Goal: Transaction & Acquisition: Purchase product/service

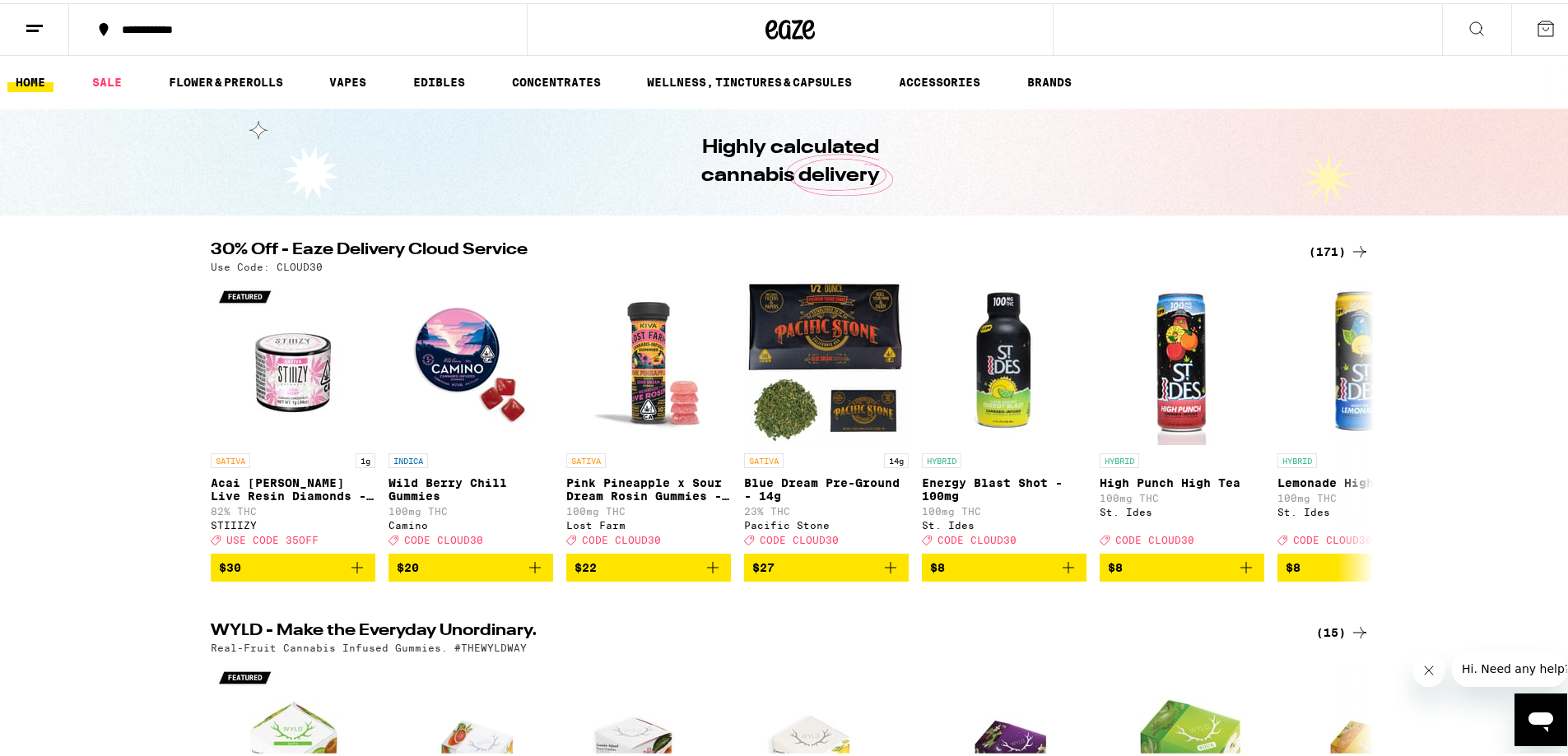
click at [1315, 241] on div "(171)" at bounding box center [1338, 248] width 61 height 19
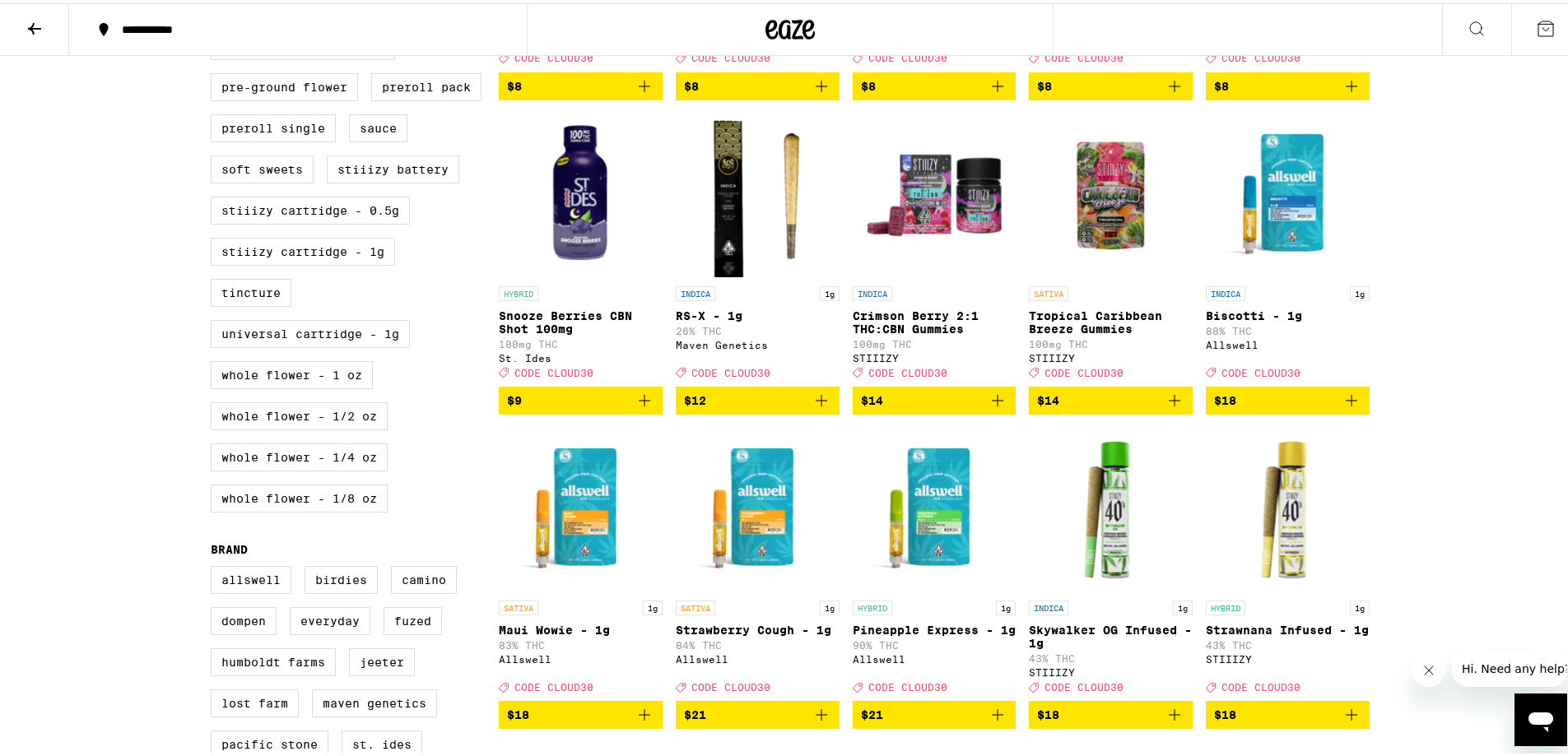
scroll to position [741, 0]
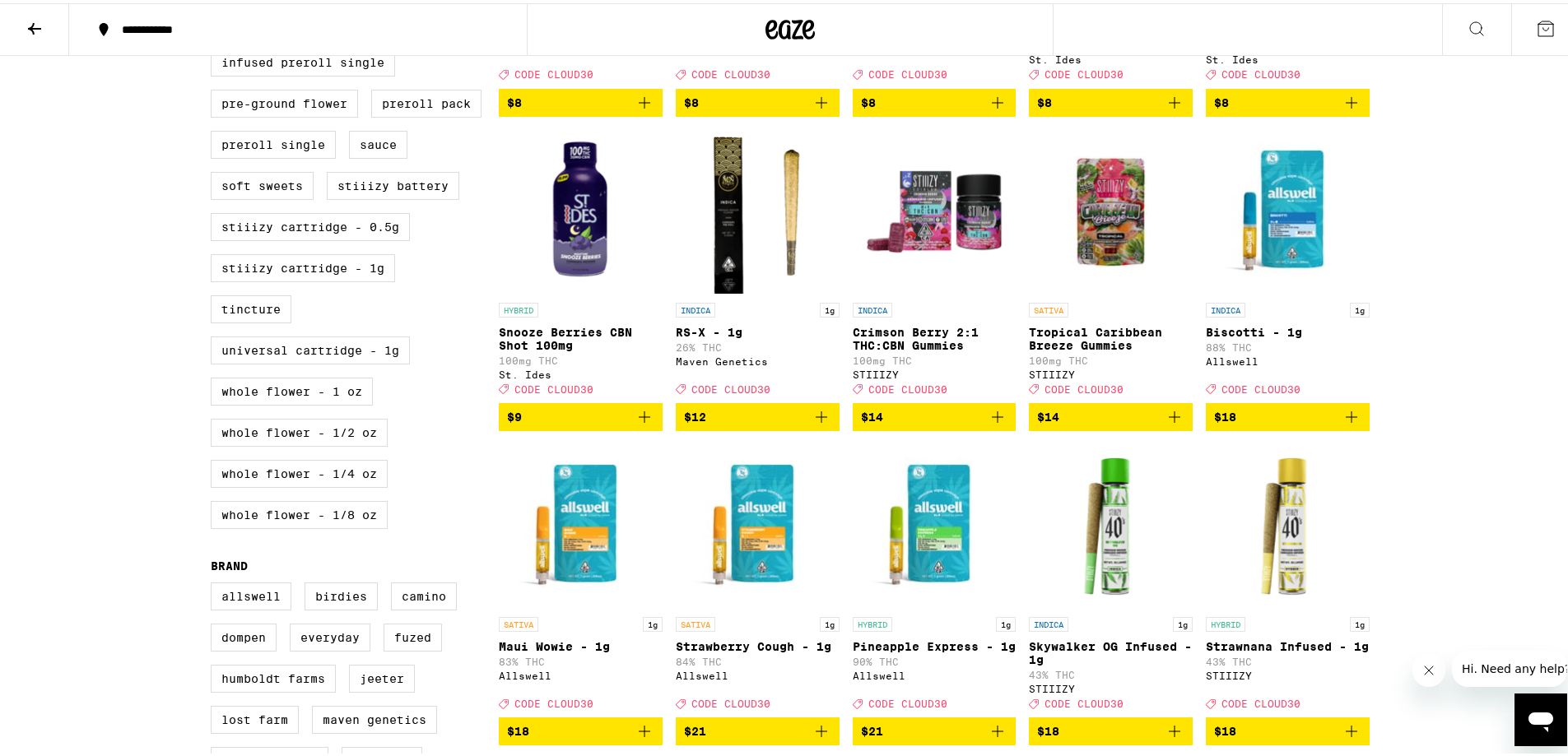
click at [1341, 424] on icon "Add to bag" at bounding box center [1351, 413] width 19 height 19
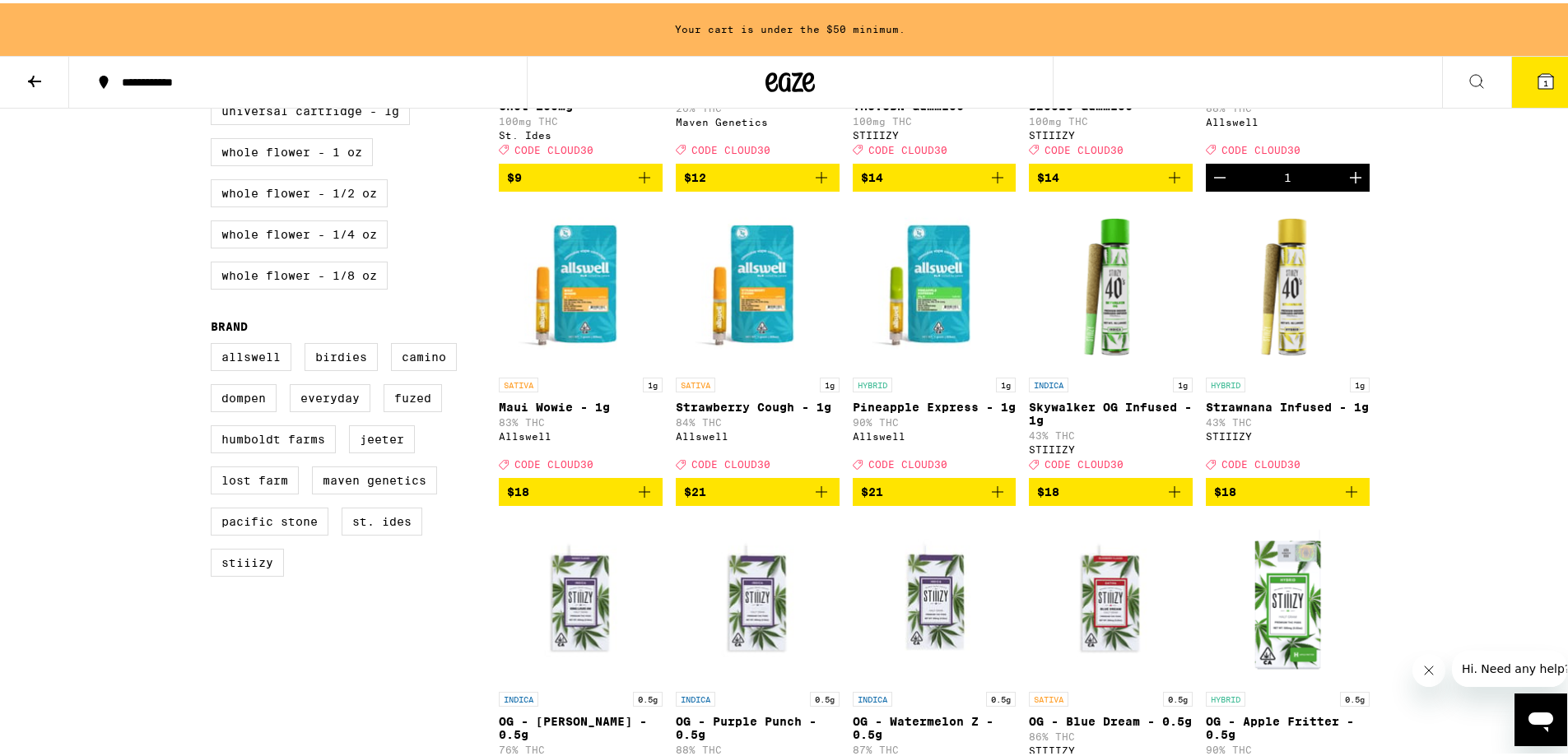
scroll to position [1040, 0]
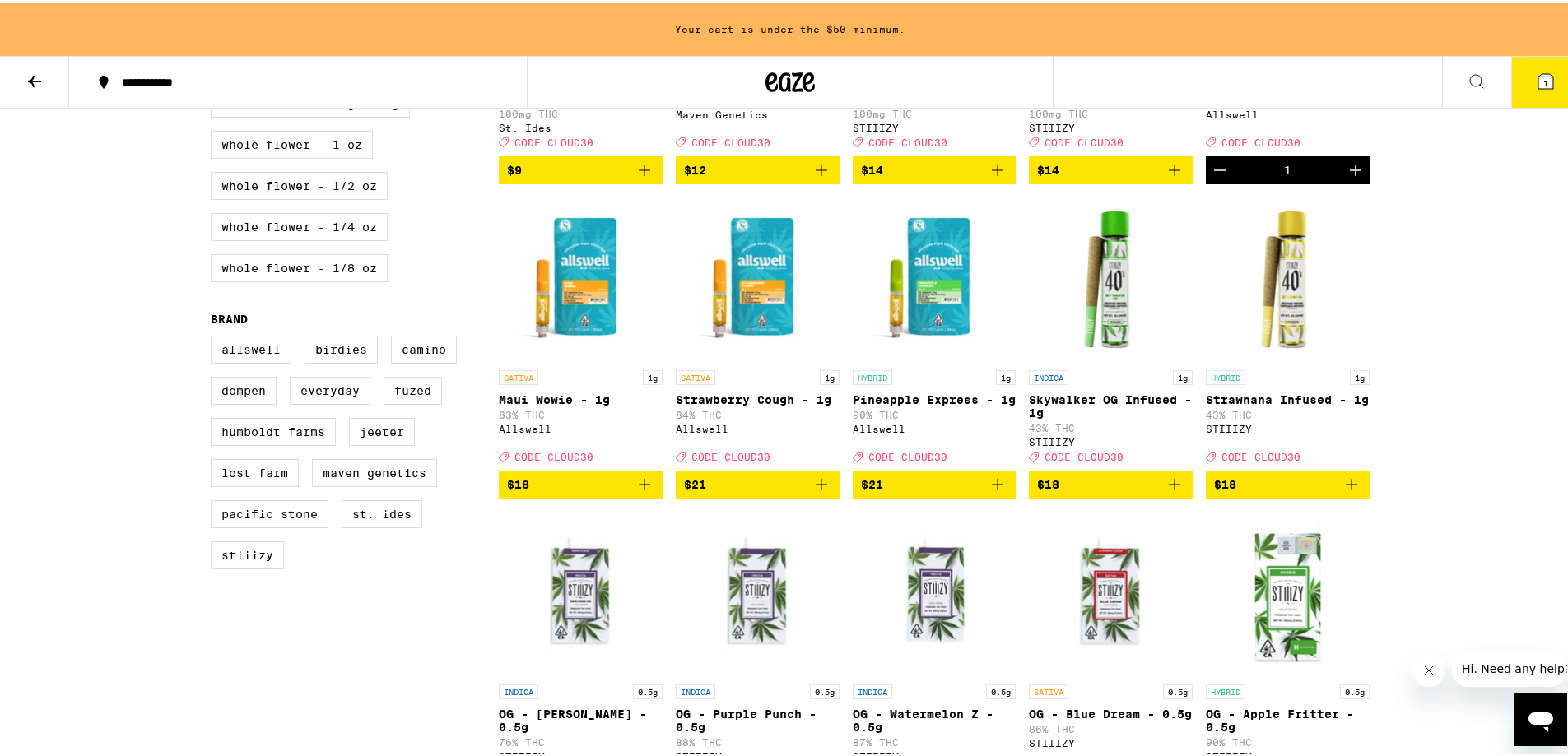
click at [988, 491] on icon "Add to bag" at bounding box center [997, 481] width 19 height 19
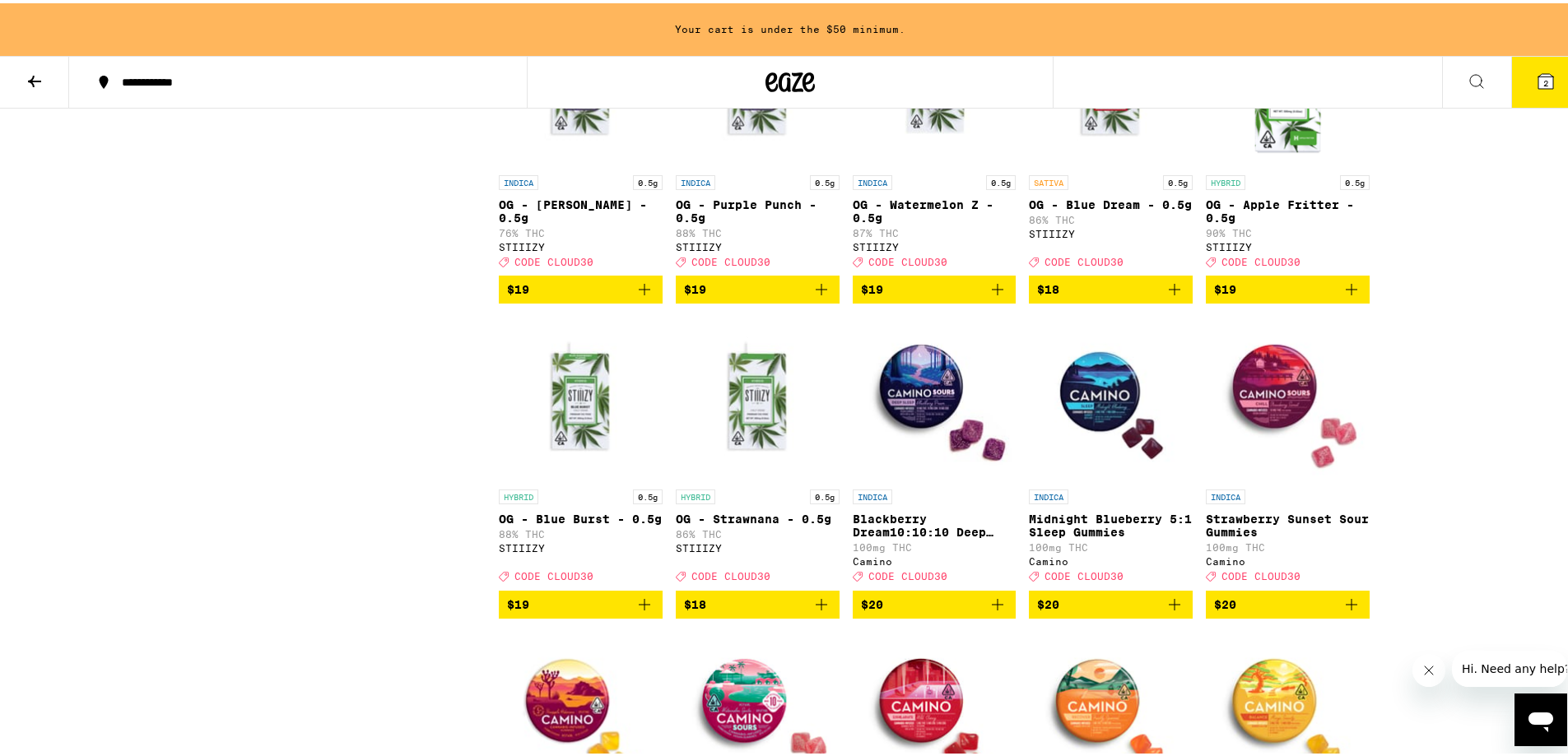
scroll to position [1697, 0]
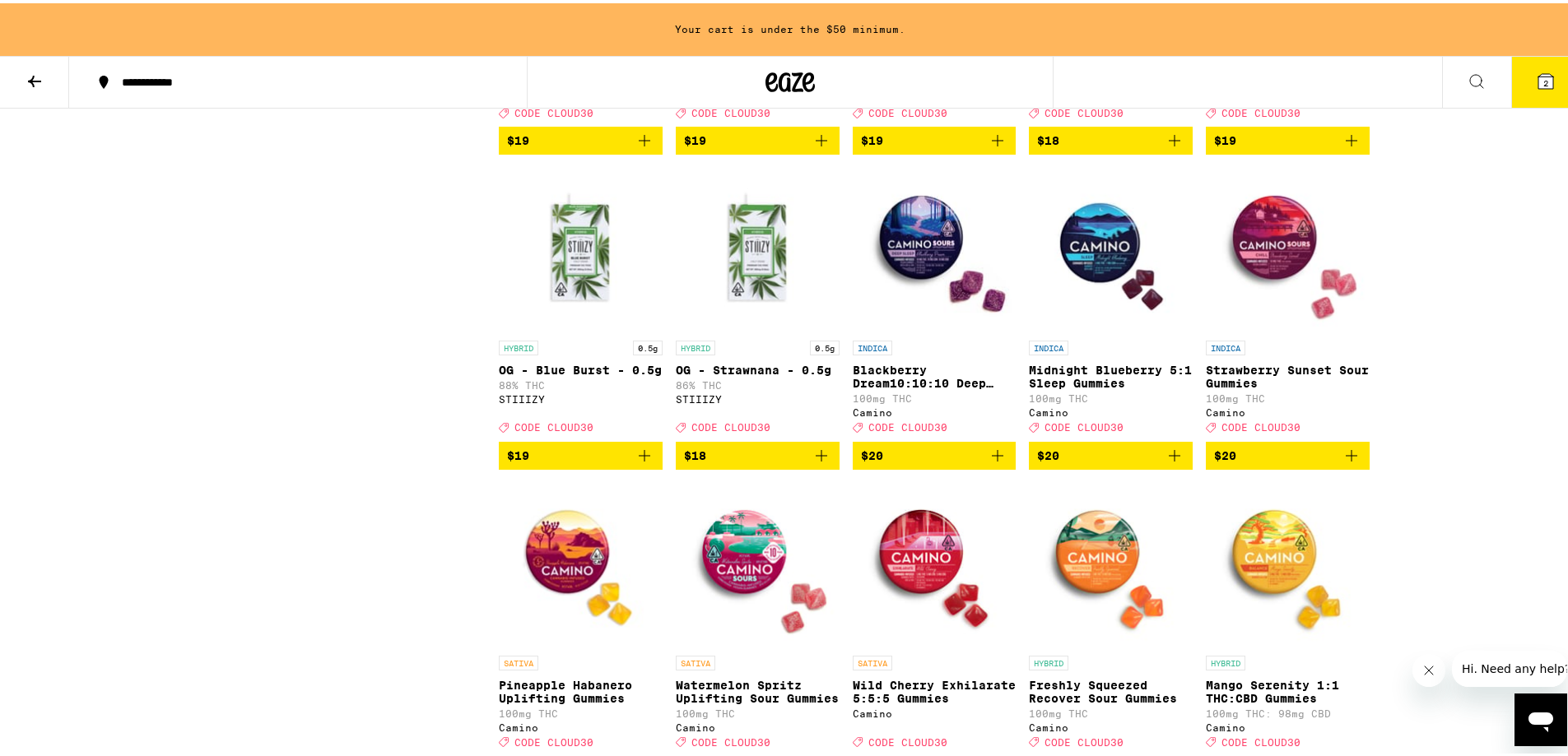
click at [1342, 462] on icon "Add to bag" at bounding box center [1351, 452] width 19 height 19
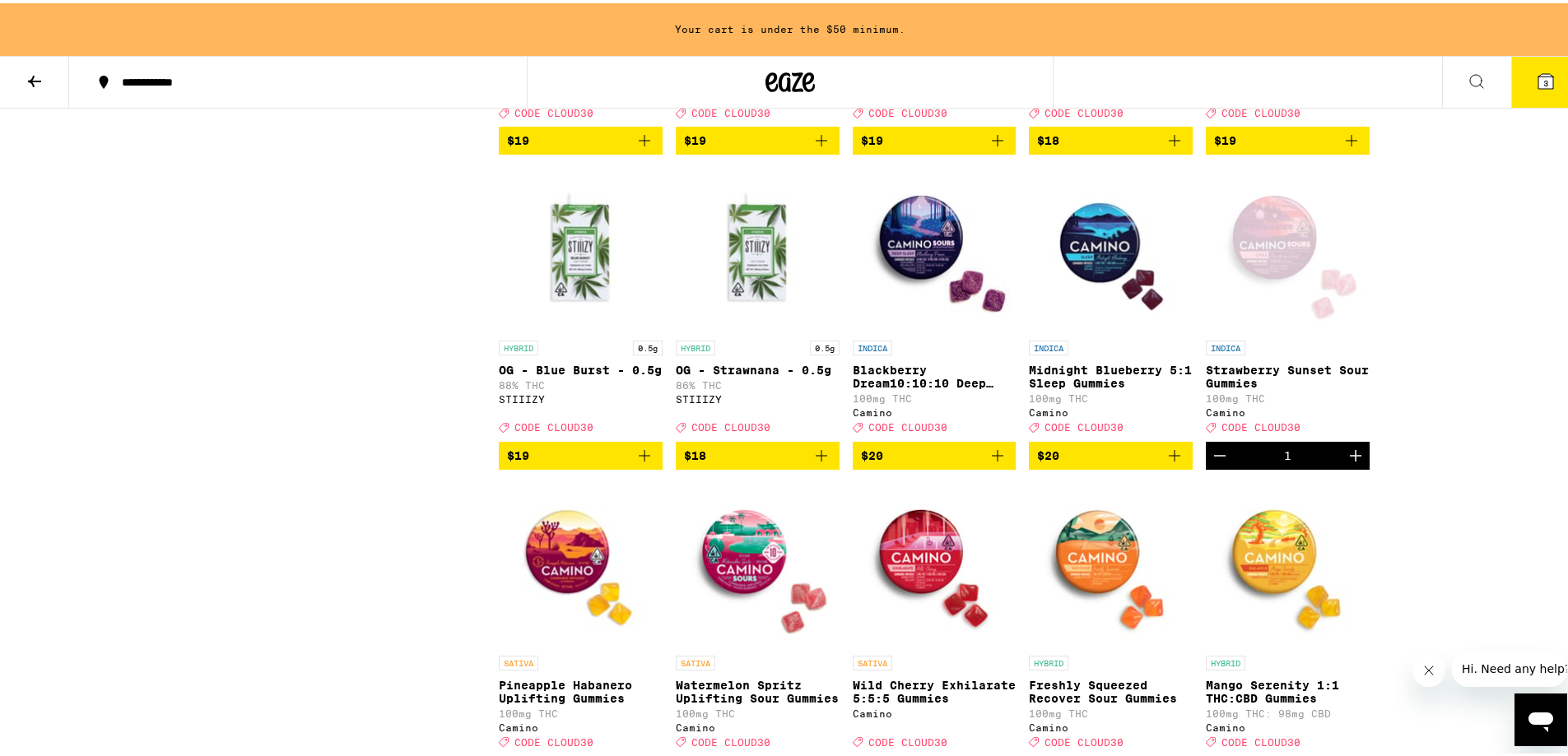
scroll to position [1645, 0]
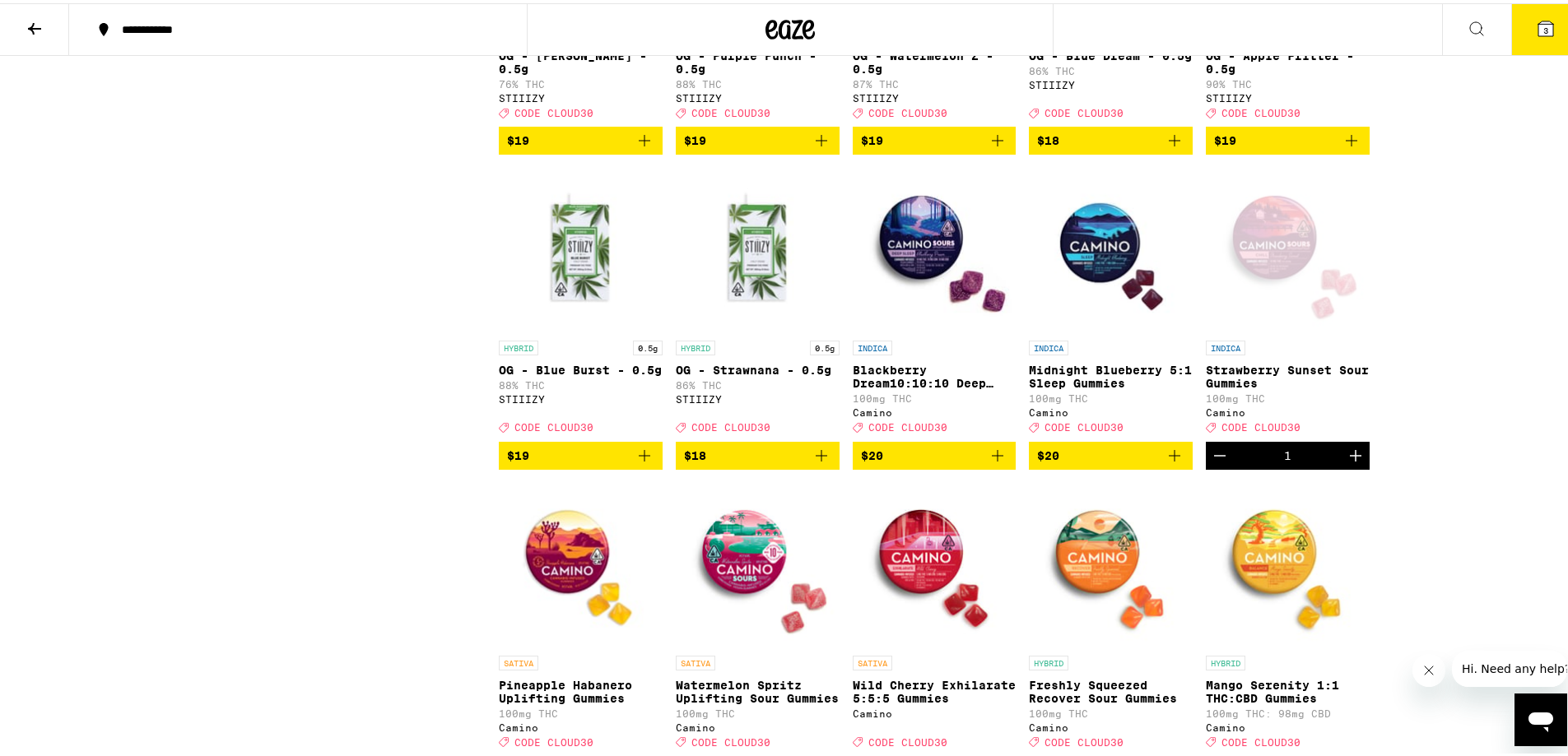
click at [1522, 33] on button "3" at bounding box center [1546, 26] width 70 height 51
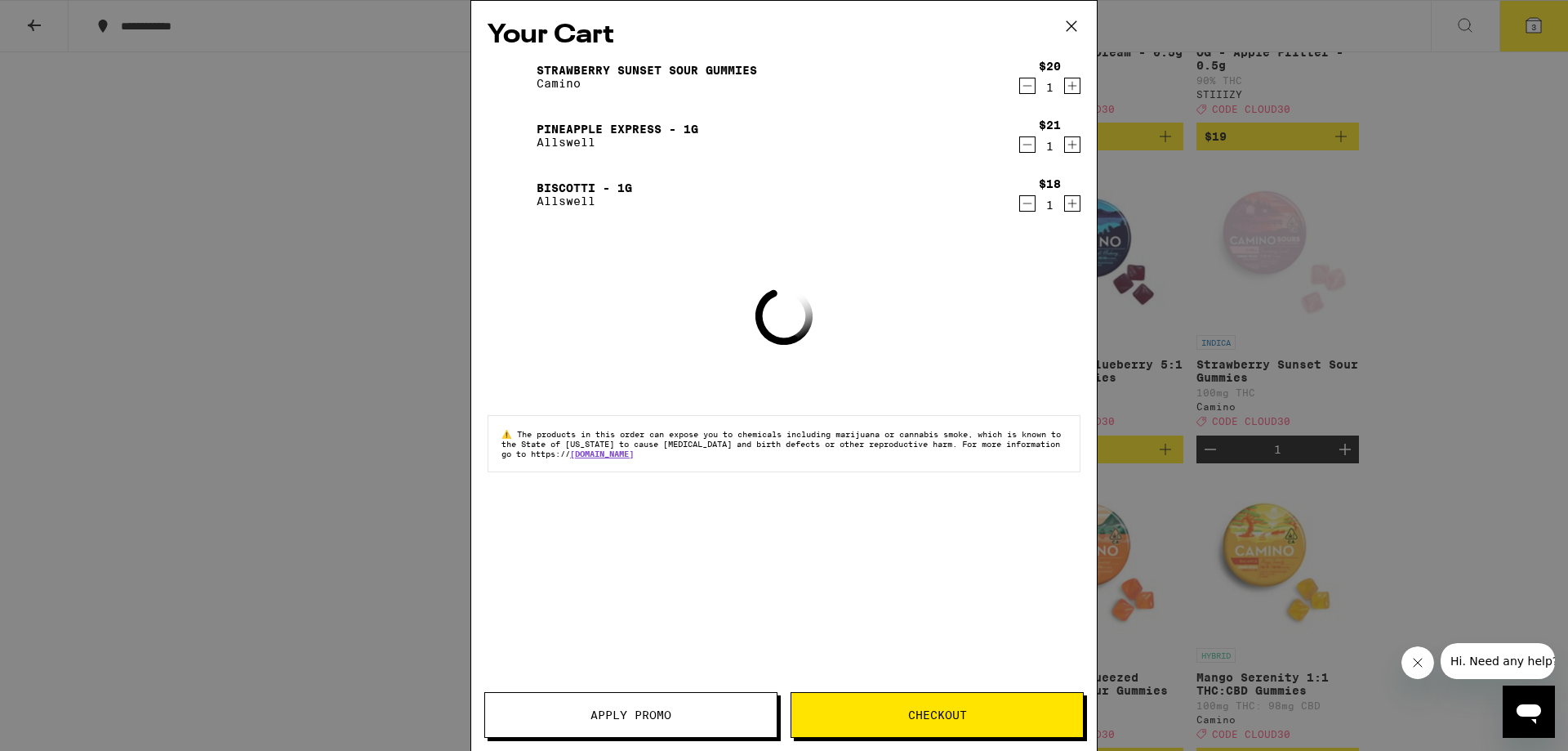
click at [690, 719] on span "Apply Promo" at bounding box center [631, 715] width 292 height 12
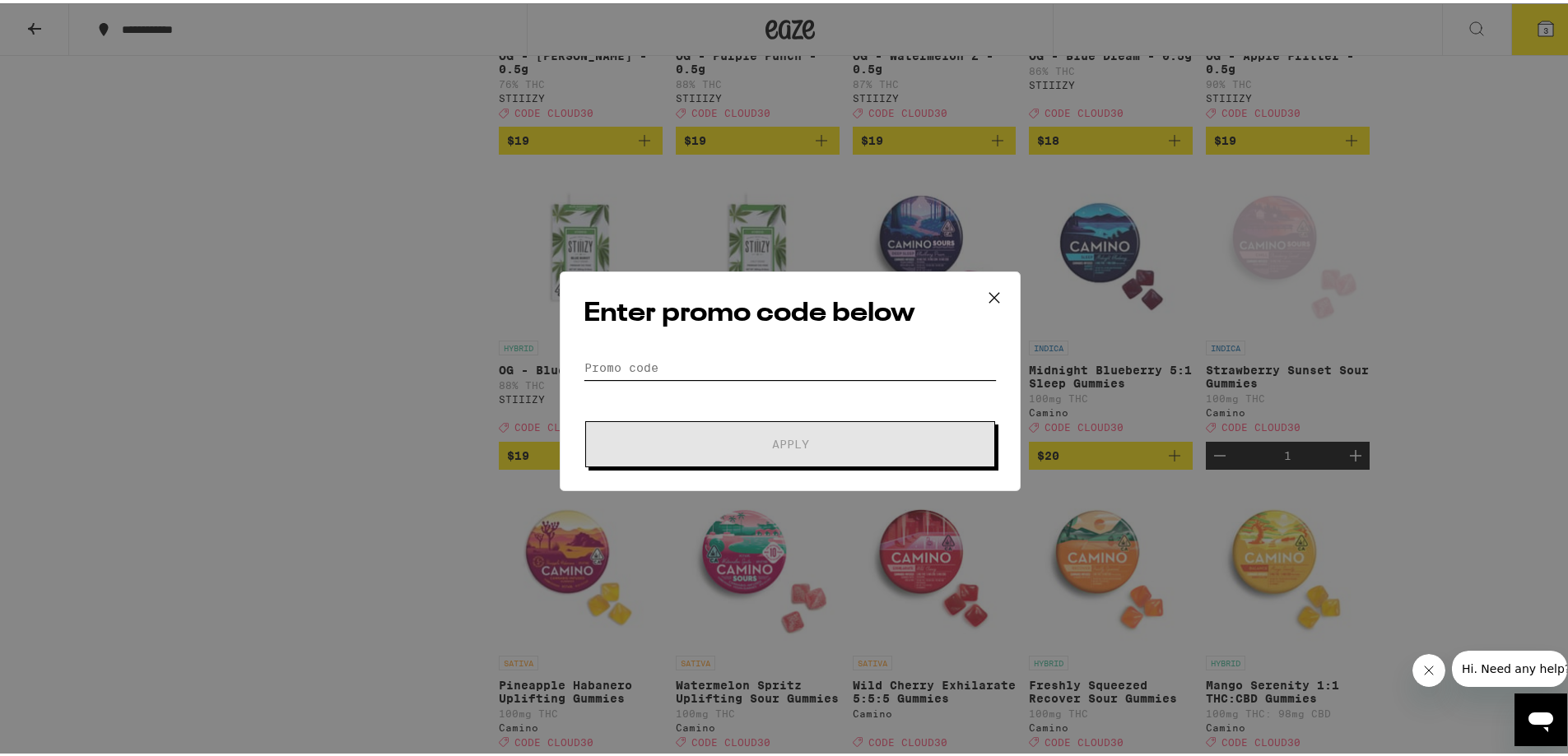
click at [699, 367] on input "Promo Code" at bounding box center [790, 365] width 413 height 25
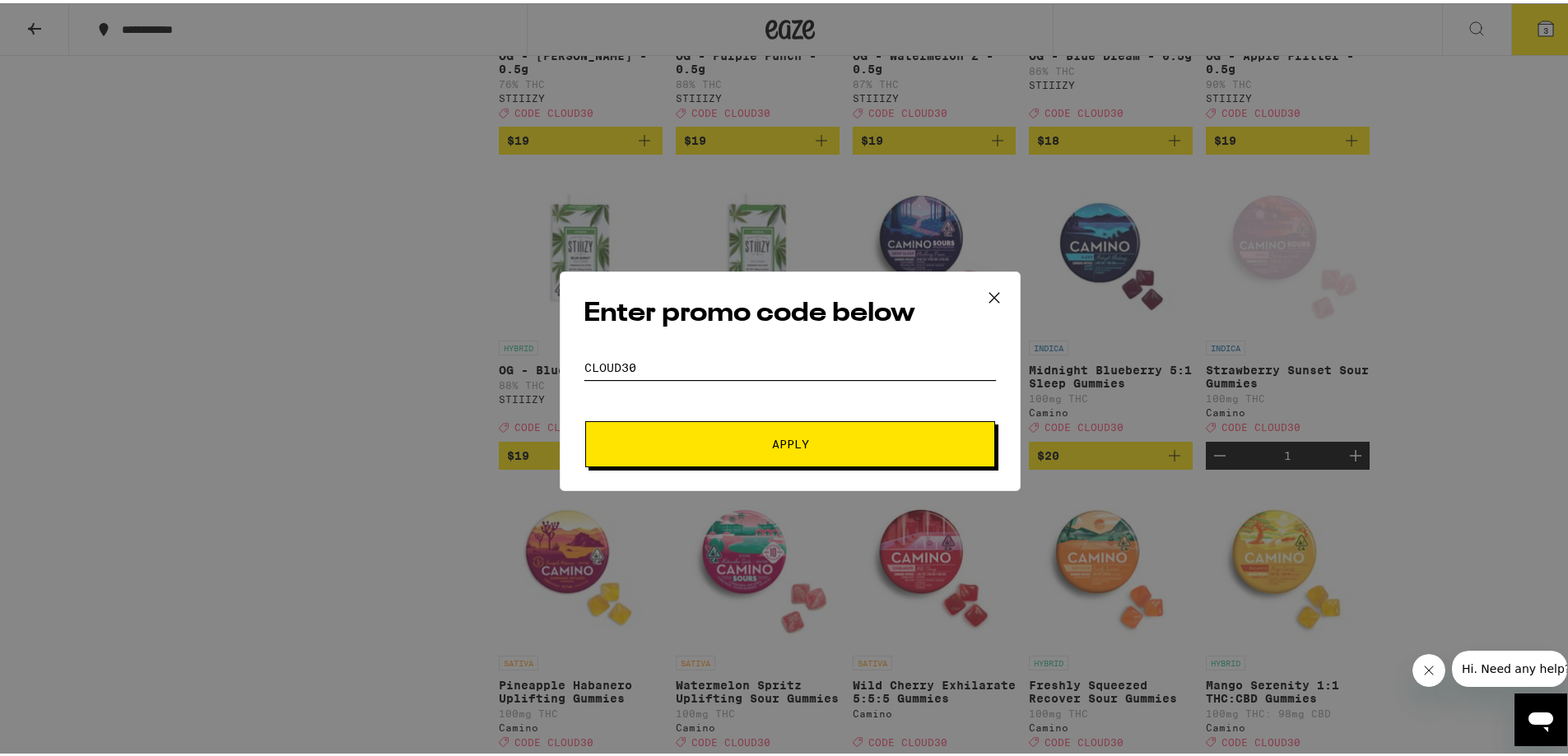
type input "CLOUD30"
click at [752, 445] on span "Apply" at bounding box center [789, 441] width 297 height 12
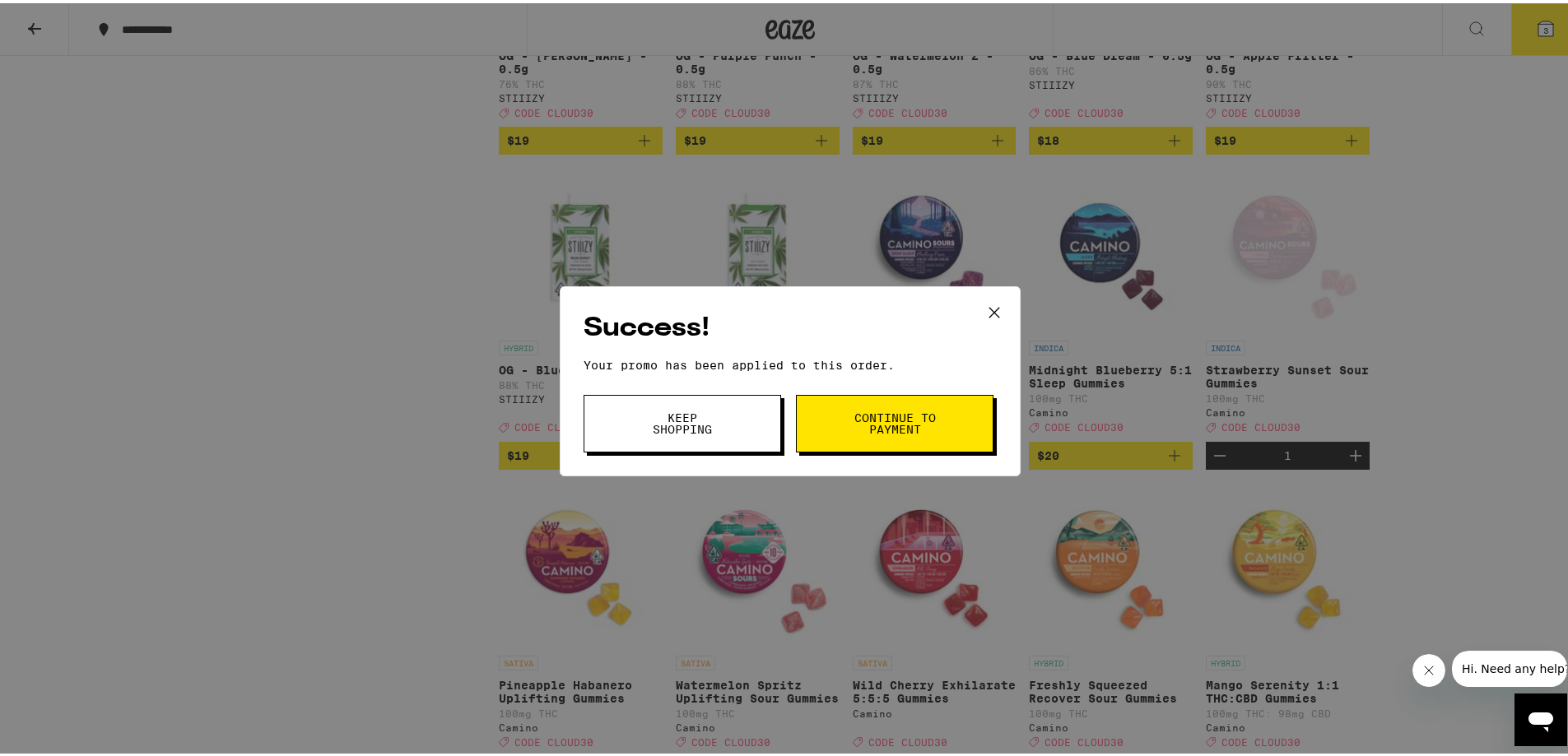
click at [860, 421] on span "Continue to payment" at bounding box center [894, 420] width 84 height 23
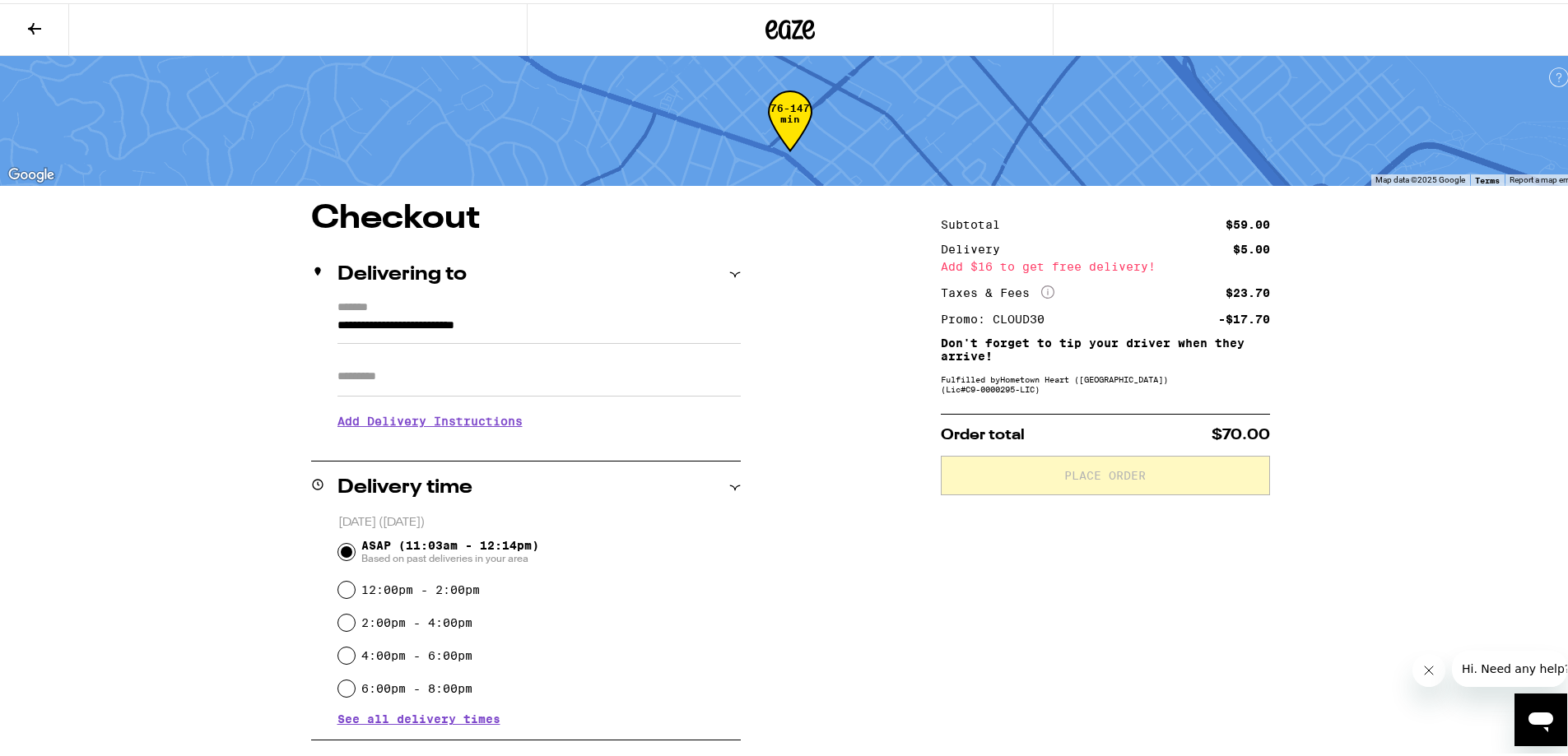
click at [1306, 538] on div "**********" at bounding box center [789, 680] width 1185 height 962
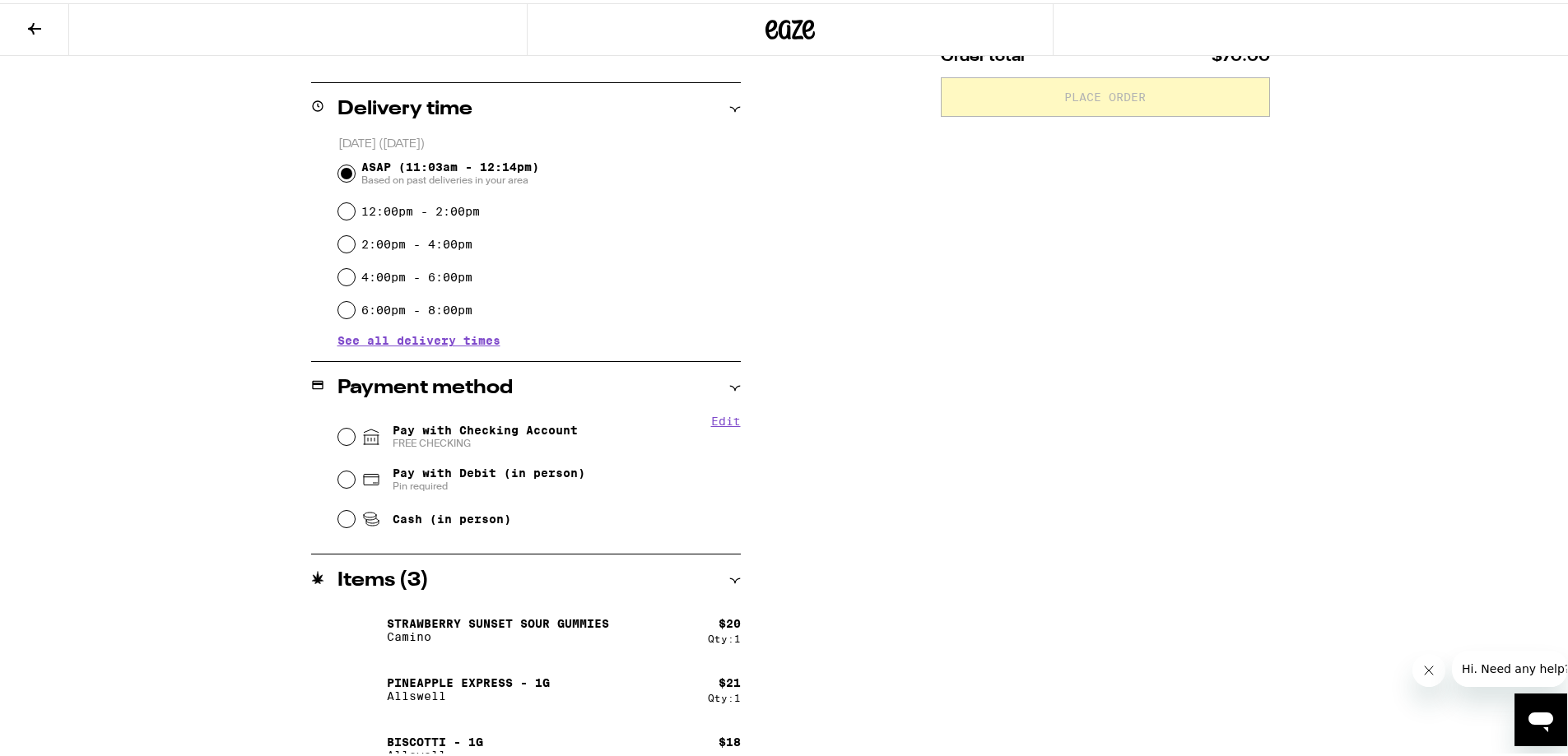
scroll to position [405, 0]
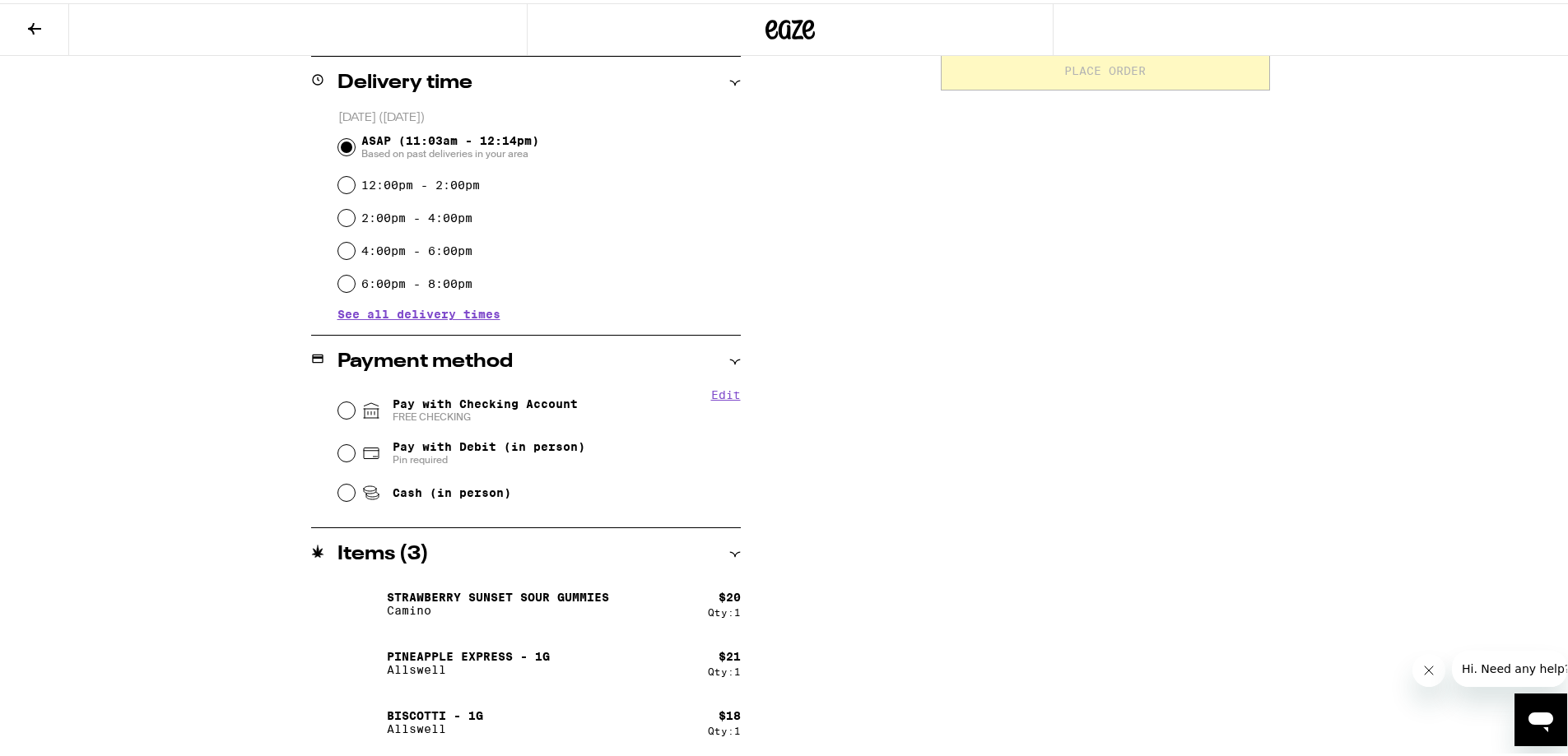
click at [460, 399] on span "Pay with Checking Account FREE CHECKING" at bounding box center [485, 406] width 185 height 26
click at [355, 399] on input "Pay with Checking Account FREE CHECKING" at bounding box center [346, 406] width 16 height 16
radio input "true"
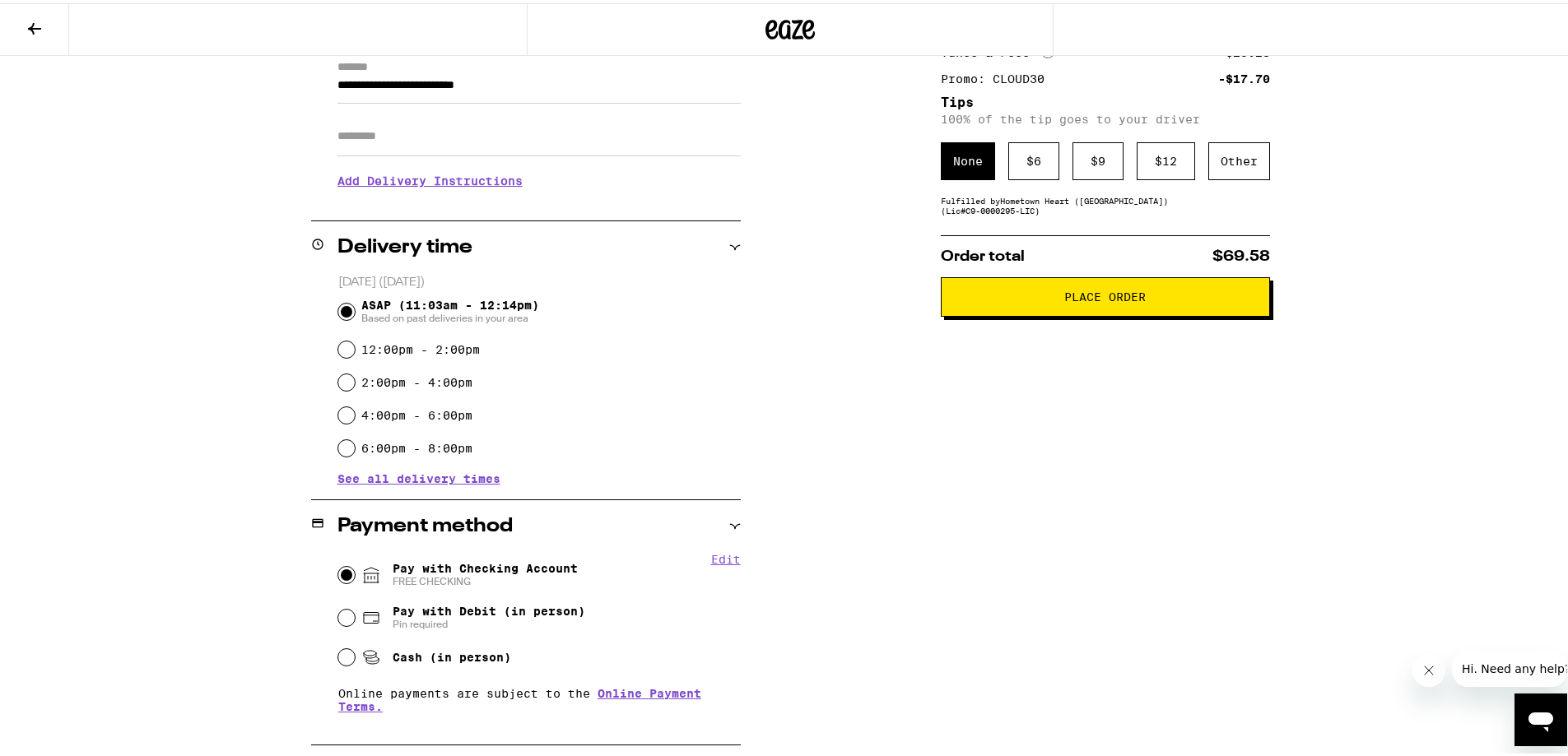
scroll to position [0, 0]
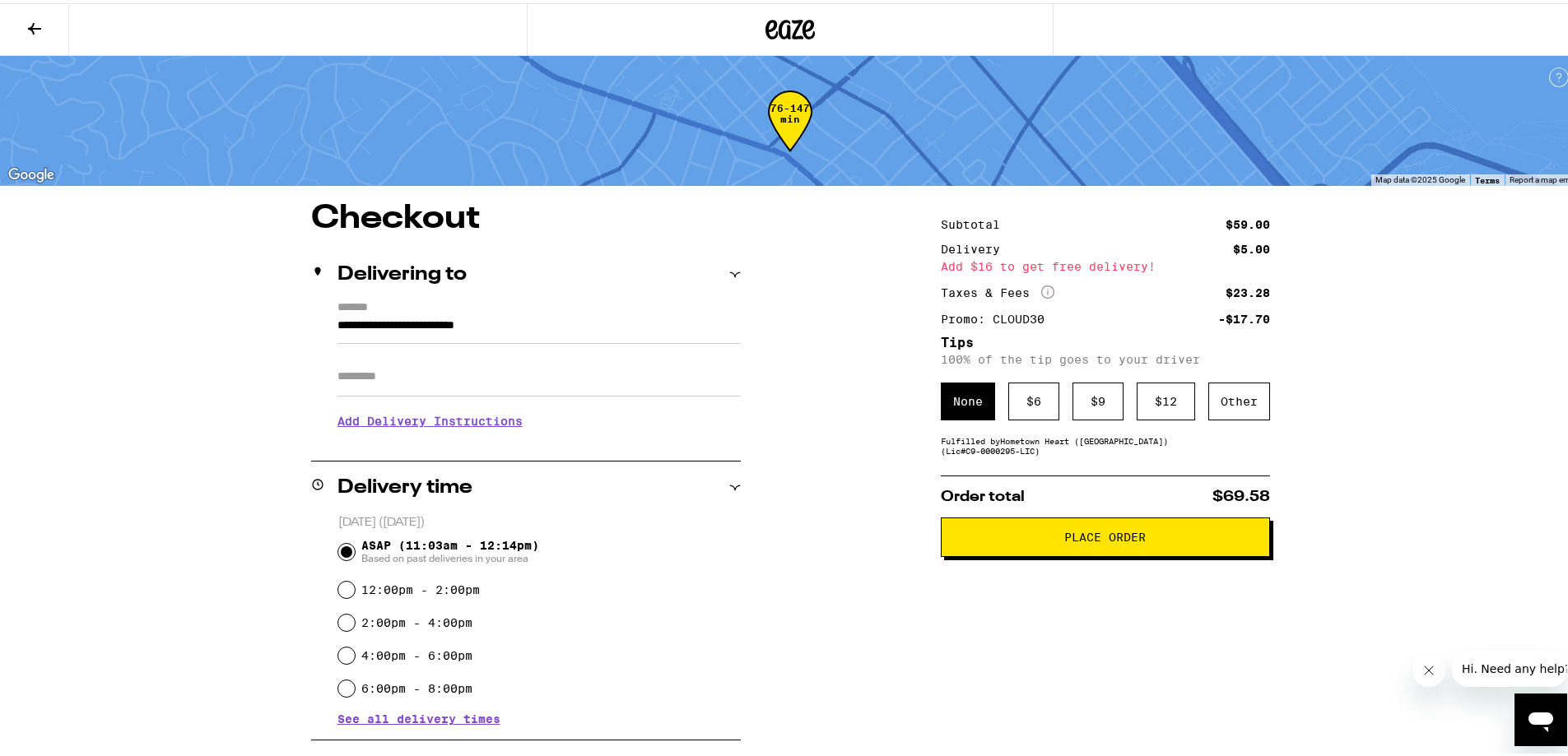
click at [784, 118] on div "76-147 min" at bounding box center [790, 130] width 44 height 62
click at [36, 24] on icon at bounding box center [35, 25] width 14 height 12
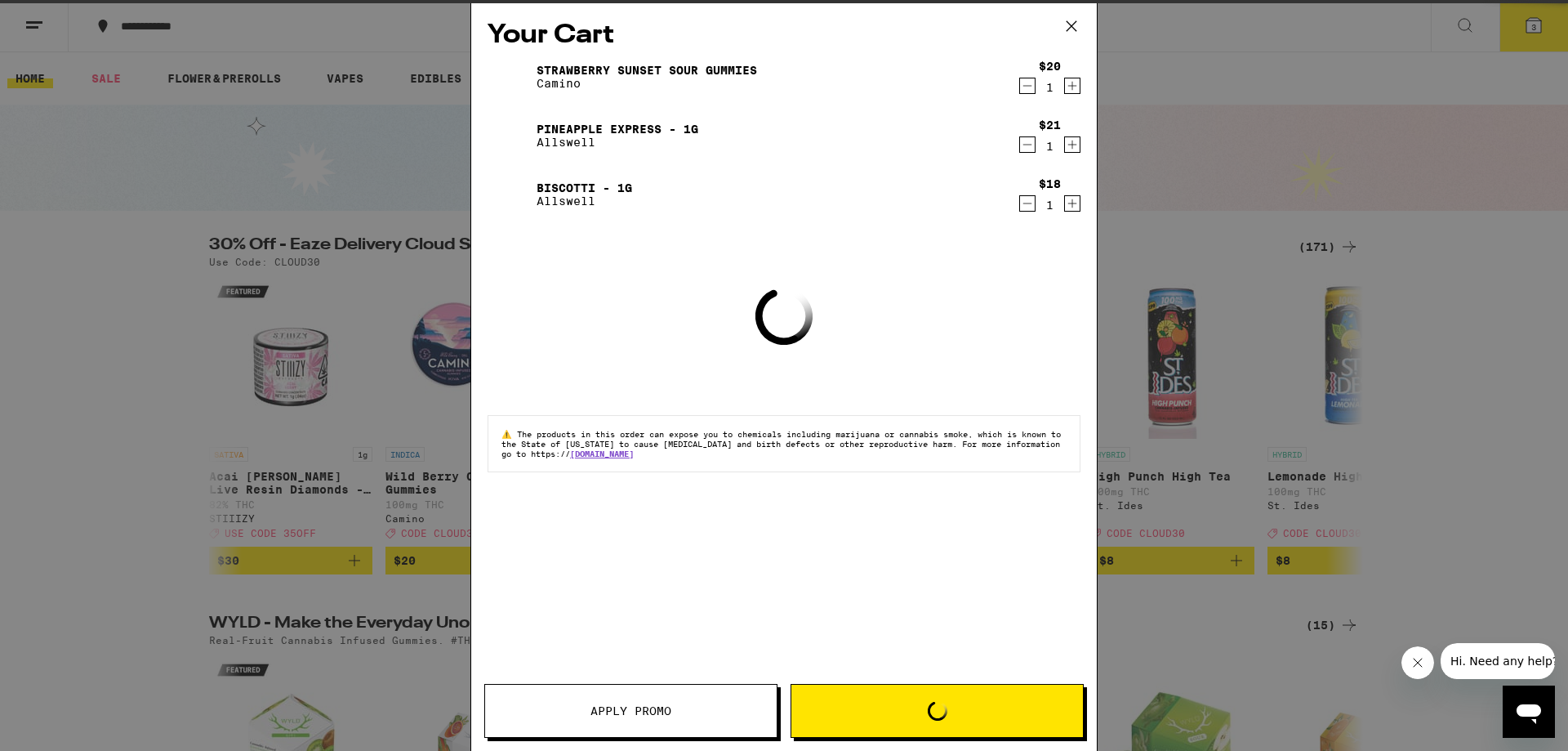
click at [1069, 27] on icon at bounding box center [1072, 26] width 25 height 25
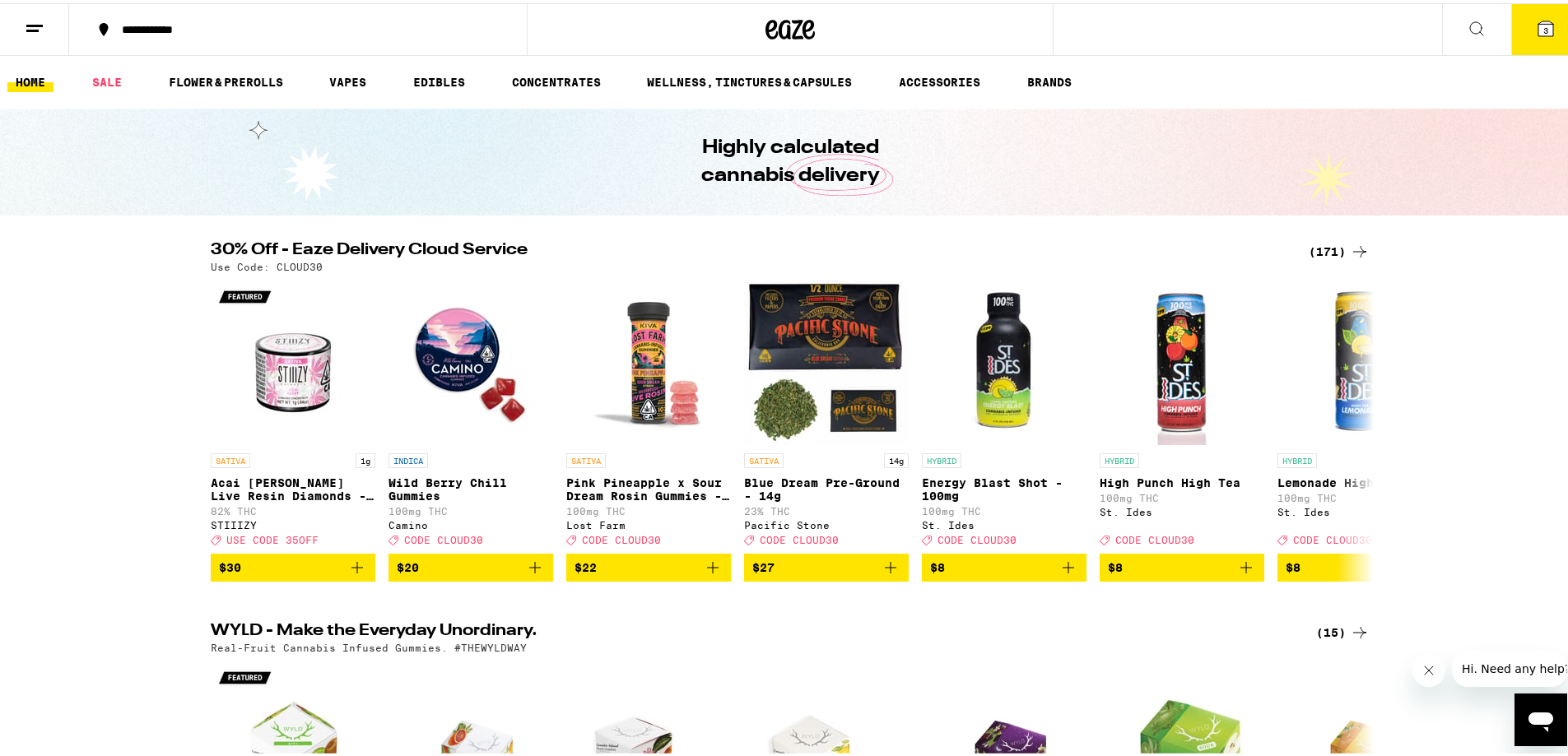
click at [1076, 25] on div "Your Cart Strawberry Sunset Sour Gummies Camino $20 1 Pineapple Express - 1g Al…" at bounding box center [789, 378] width 1580 height 756
click at [807, 30] on icon at bounding box center [789, 26] width 49 height 30
click at [147, 27] on div "**********" at bounding box center [306, 26] width 385 height 12
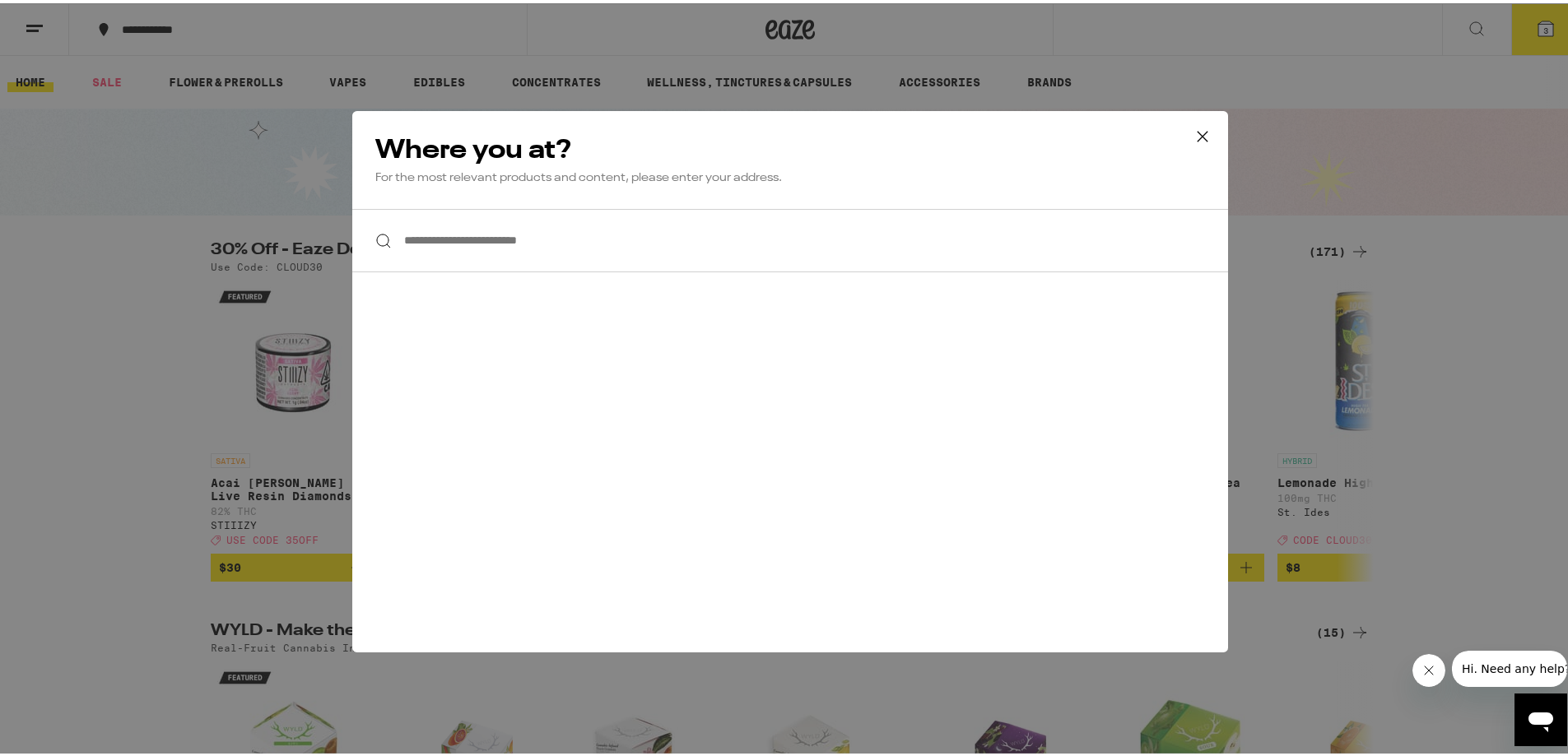
click at [503, 240] on input "**********" at bounding box center [790, 238] width 875 height 64
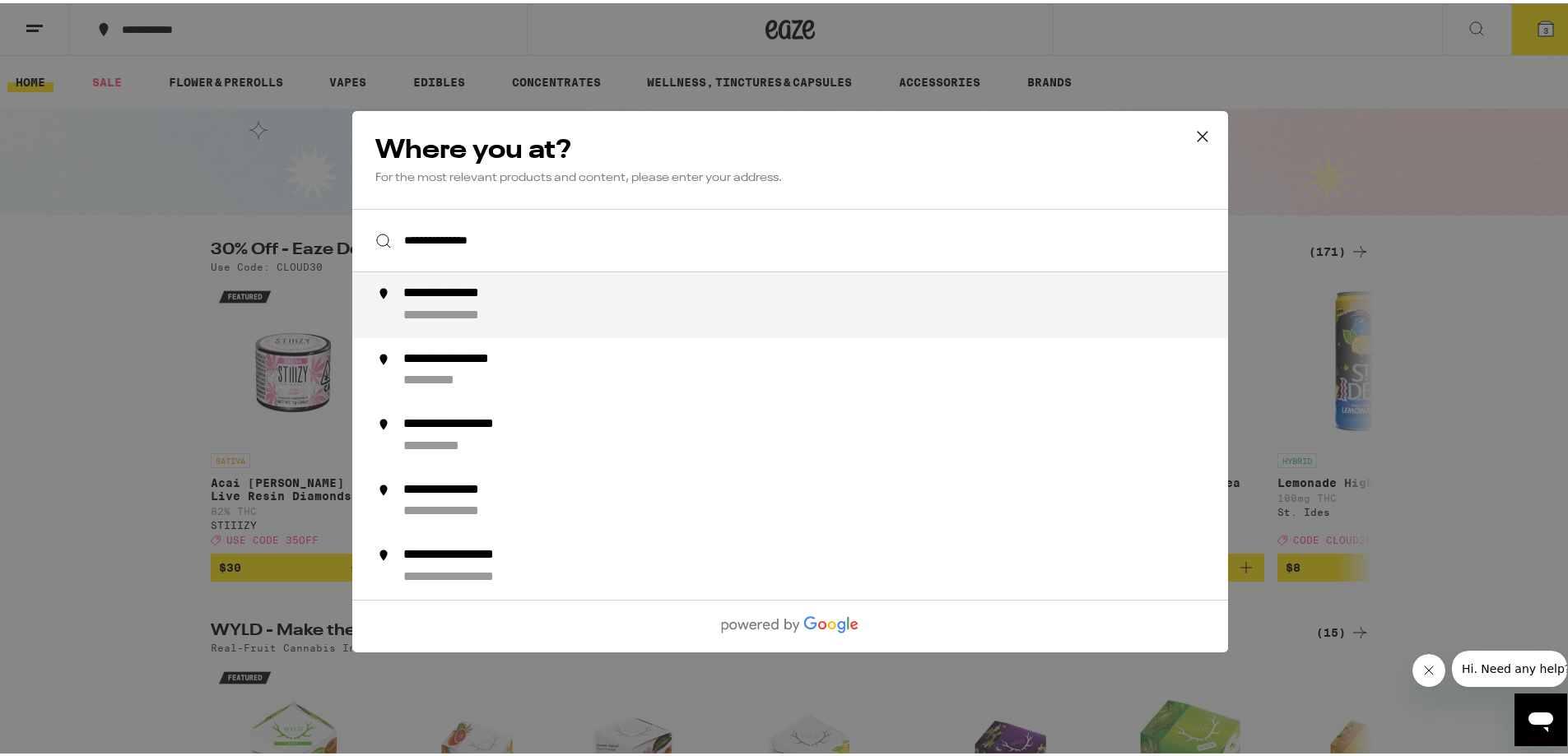
click at [494, 319] on div "**********" at bounding box center [467, 312] width 128 height 17
type input "**********"
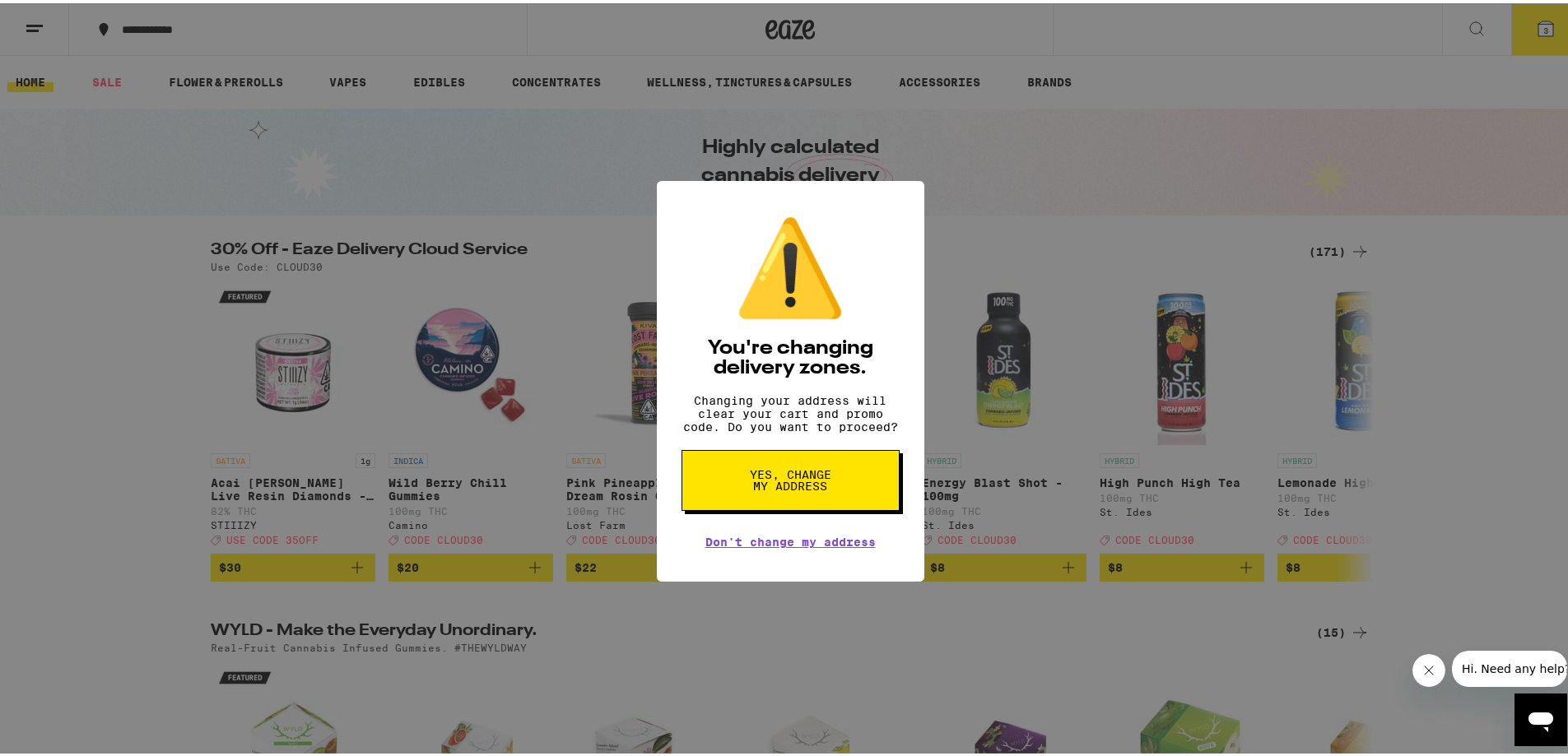
click at [791, 489] on span "Yes, change my address" at bounding box center [790, 477] width 85 height 23
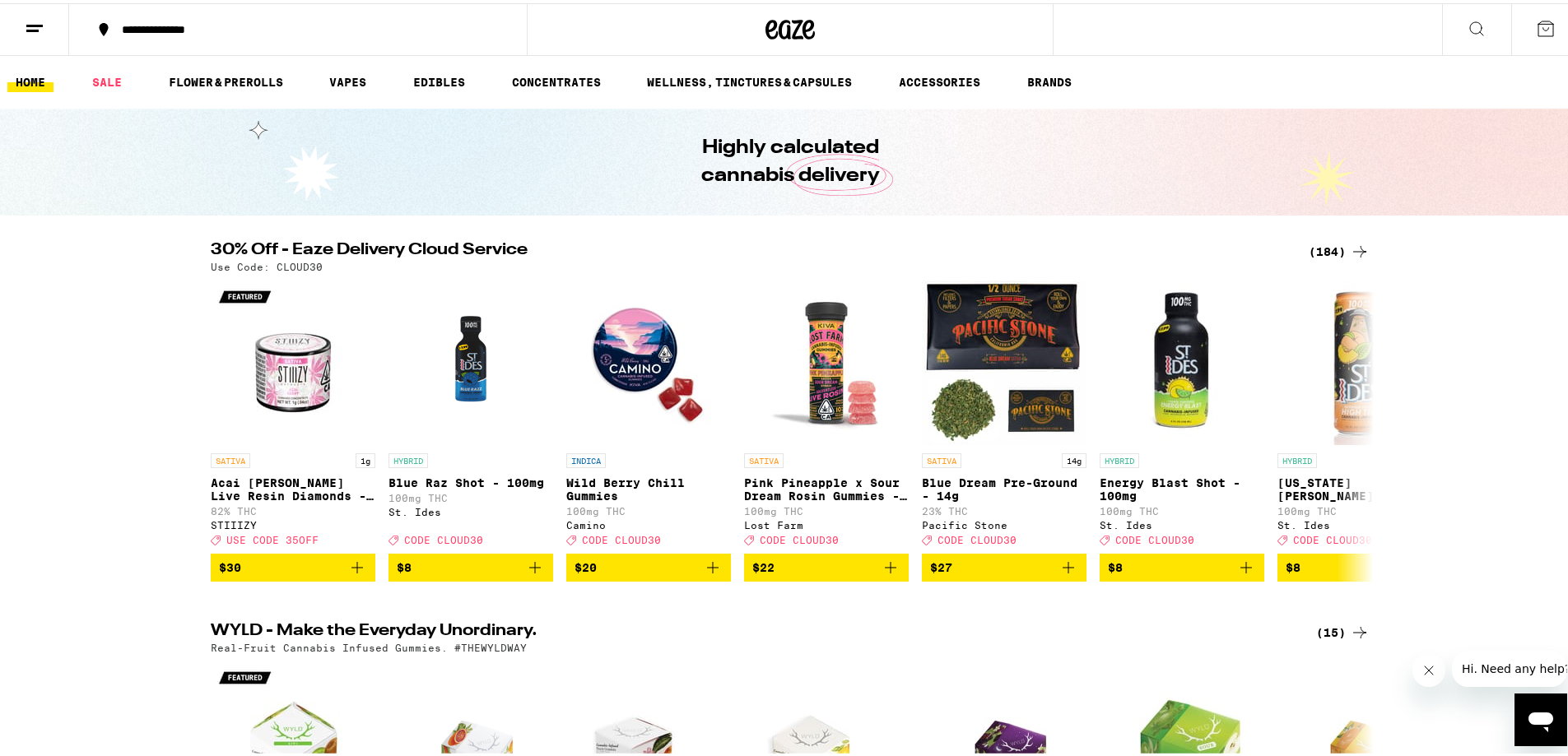
click at [1320, 245] on div "(184)" at bounding box center [1338, 248] width 61 height 19
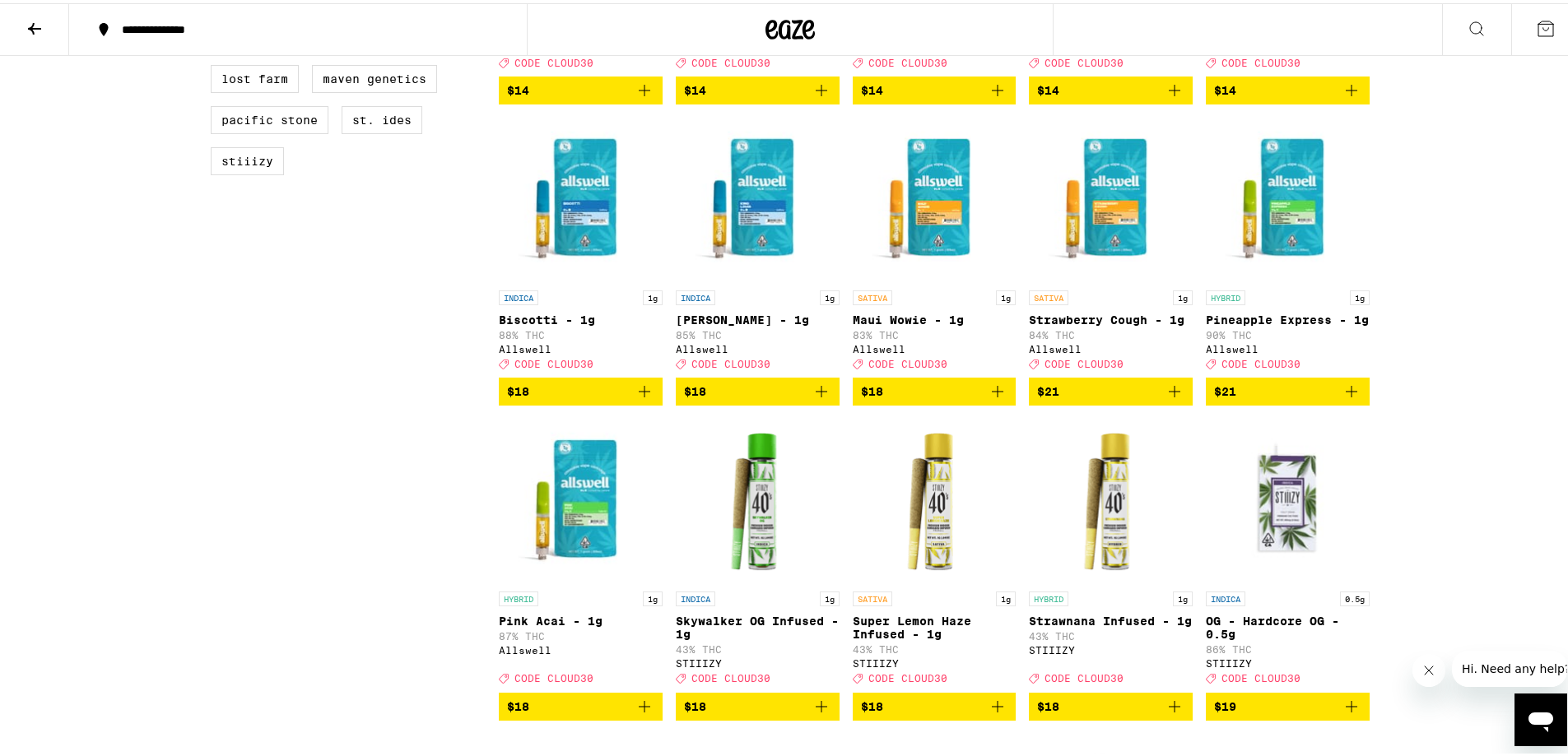
scroll to position [1398, 0]
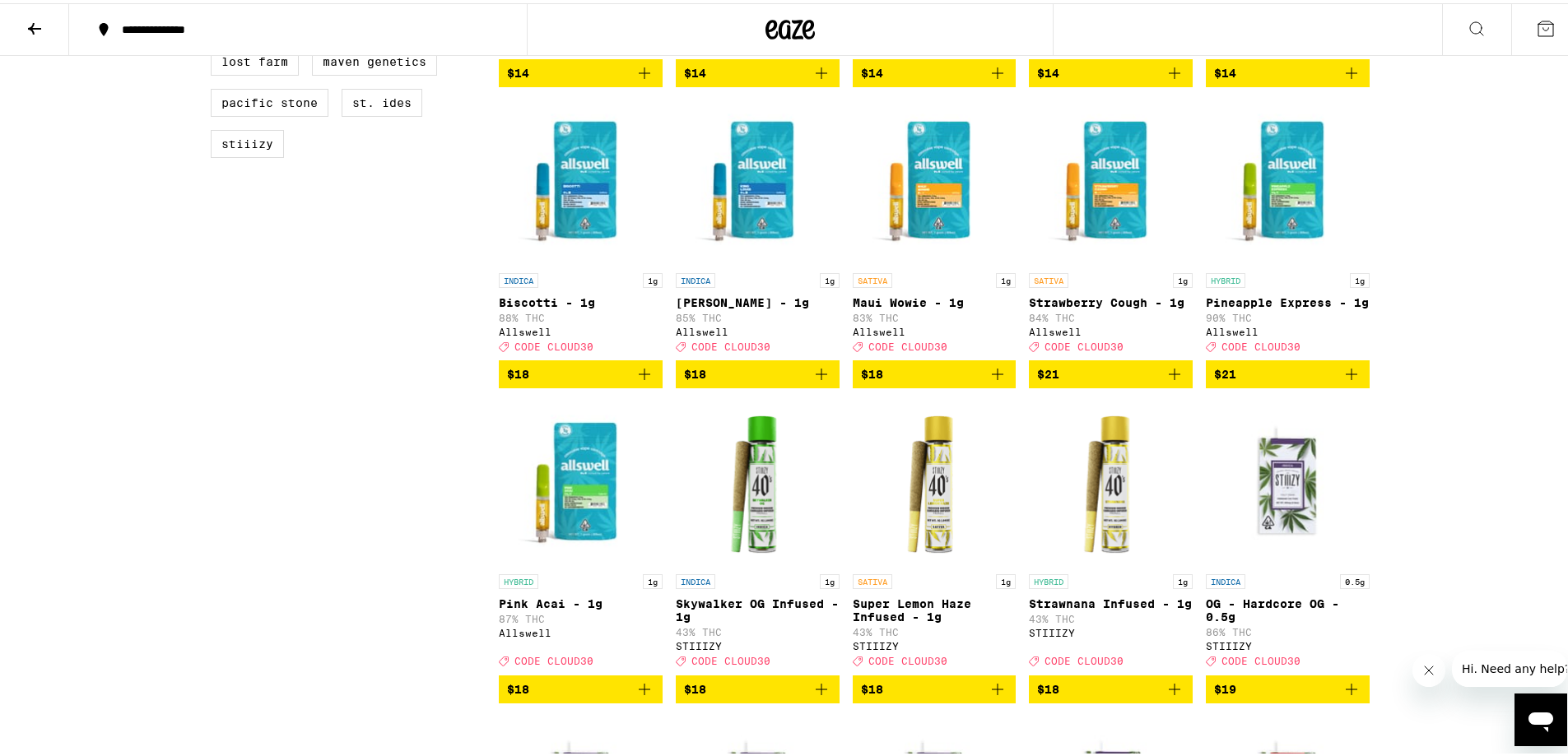
click at [1354, 380] on icon "Add to bag" at bounding box center [1351, 371] width 19 height 19
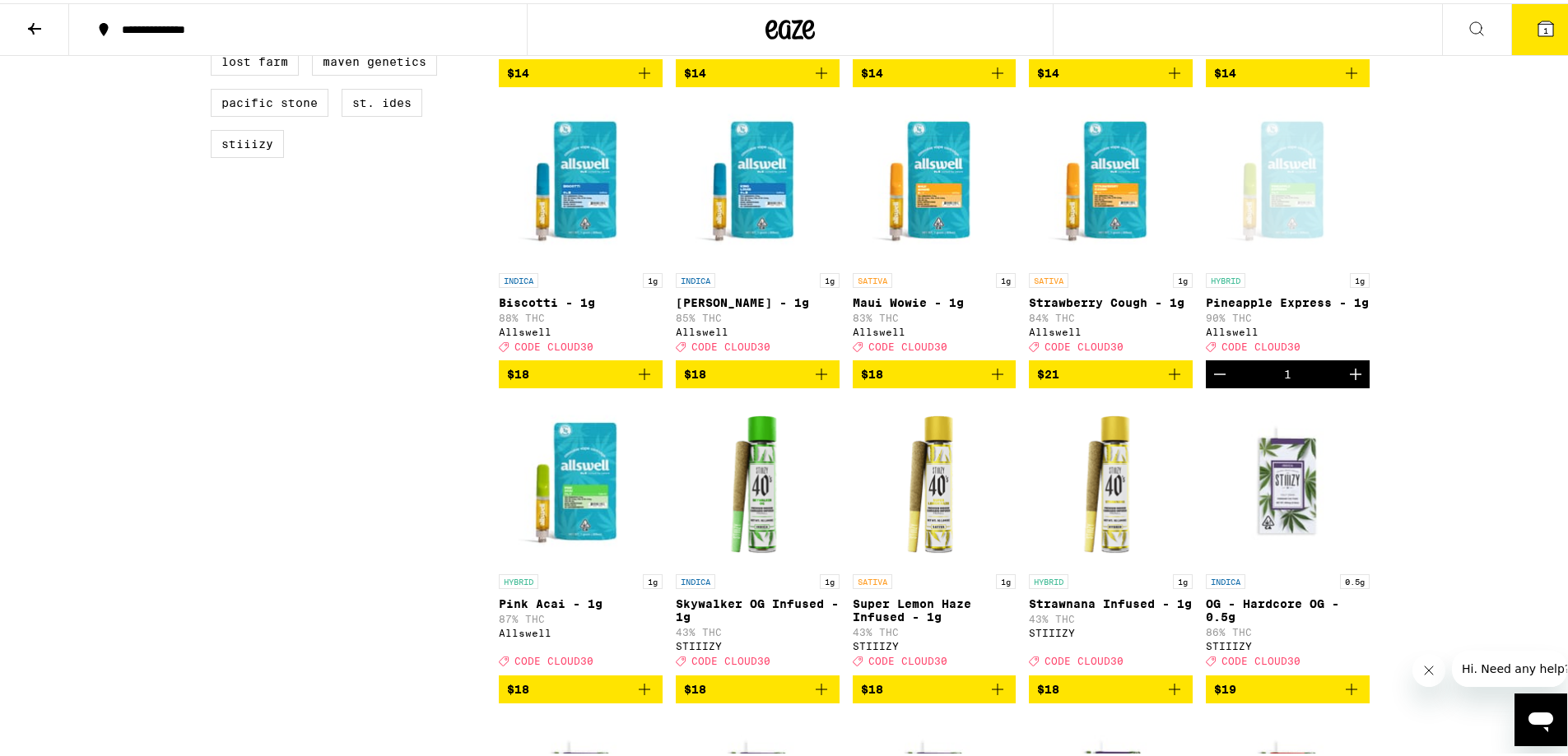
scroll to position [1451, 0]
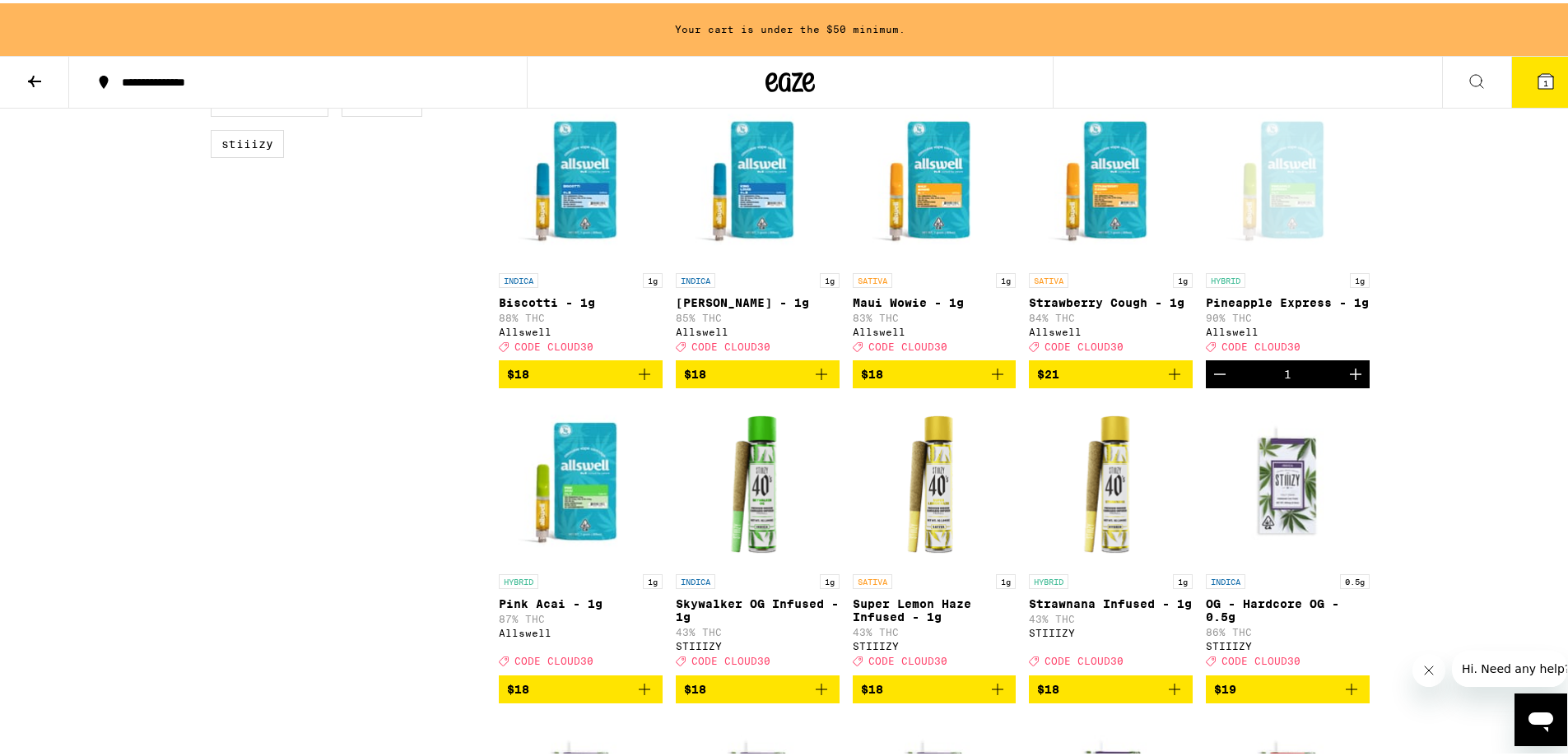
click at [642, 380] on icon "Add to bag" at bounding box center [644, 371] width 19 height 19
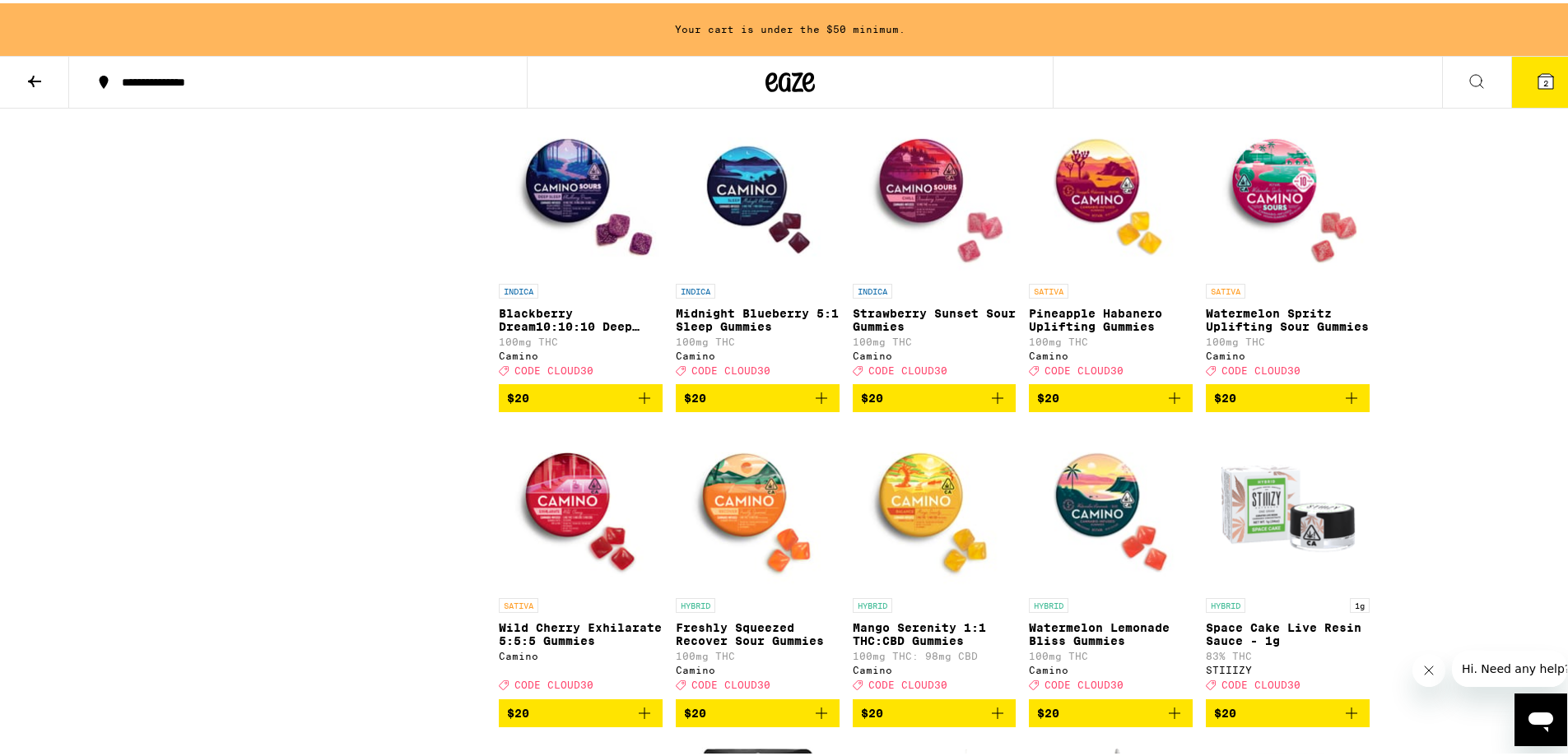
scroll to position [2772, 0]
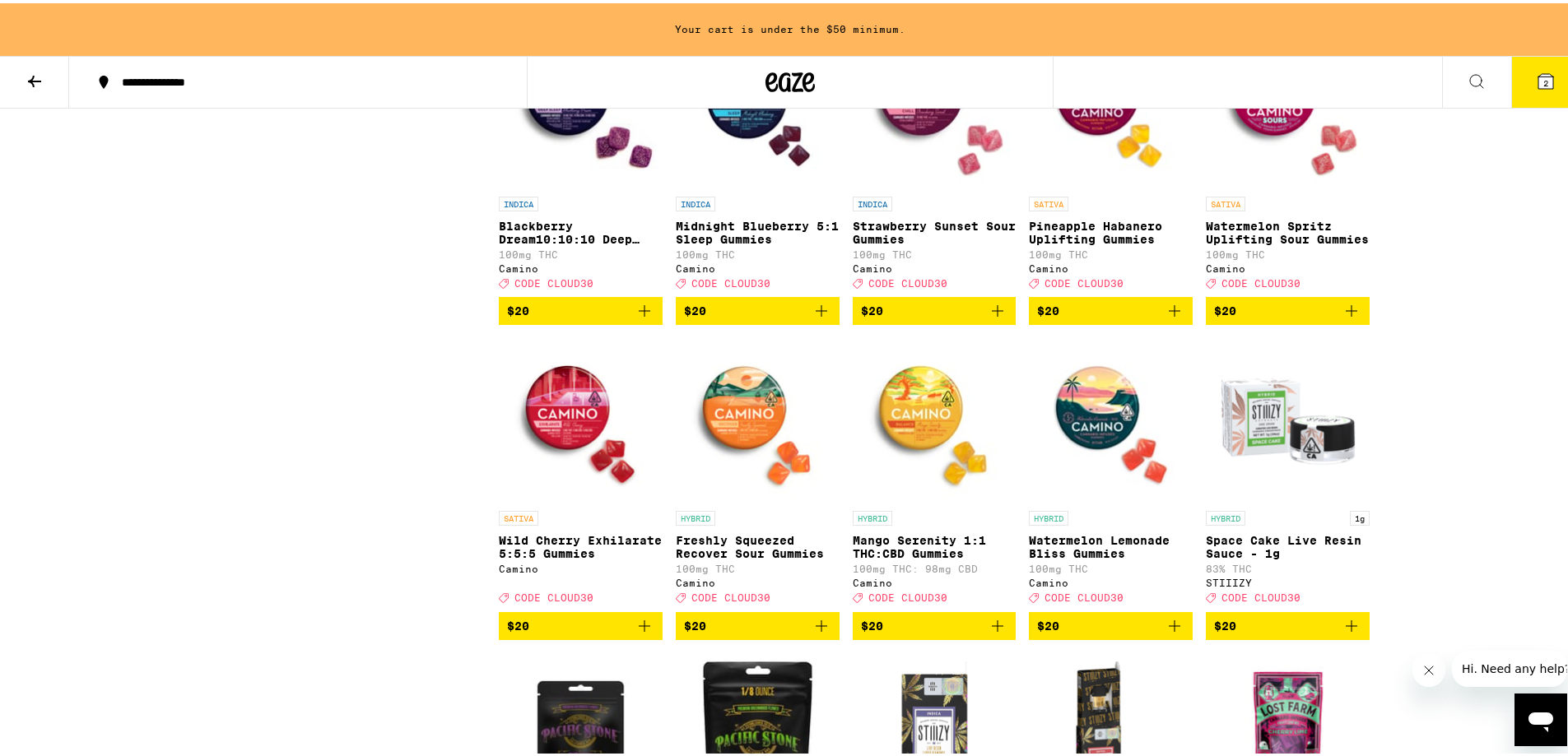
click at [996, 318] on icon "Add to bag" at bounding box center [997, 307] width 19 height 19
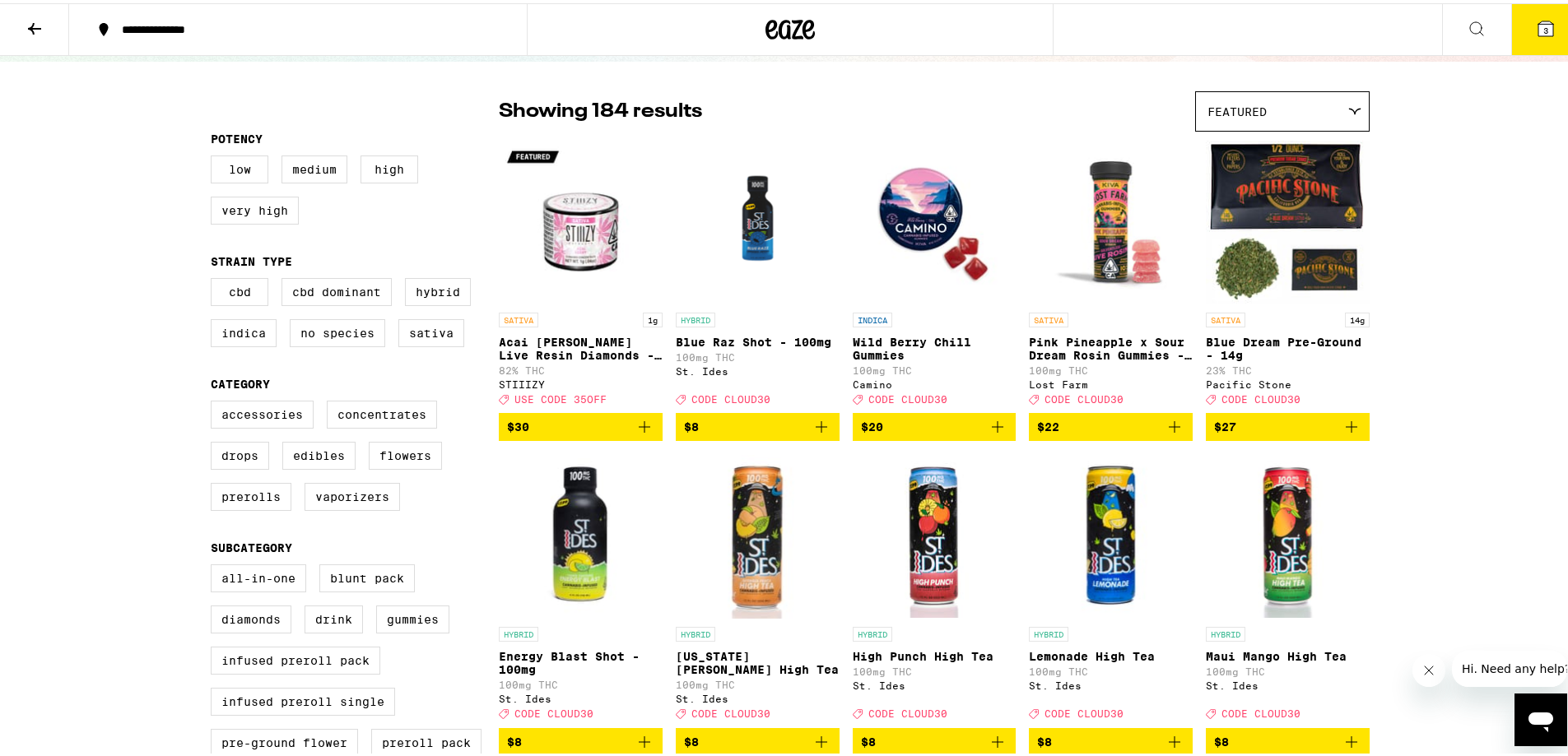
scroll to position [0, 0]
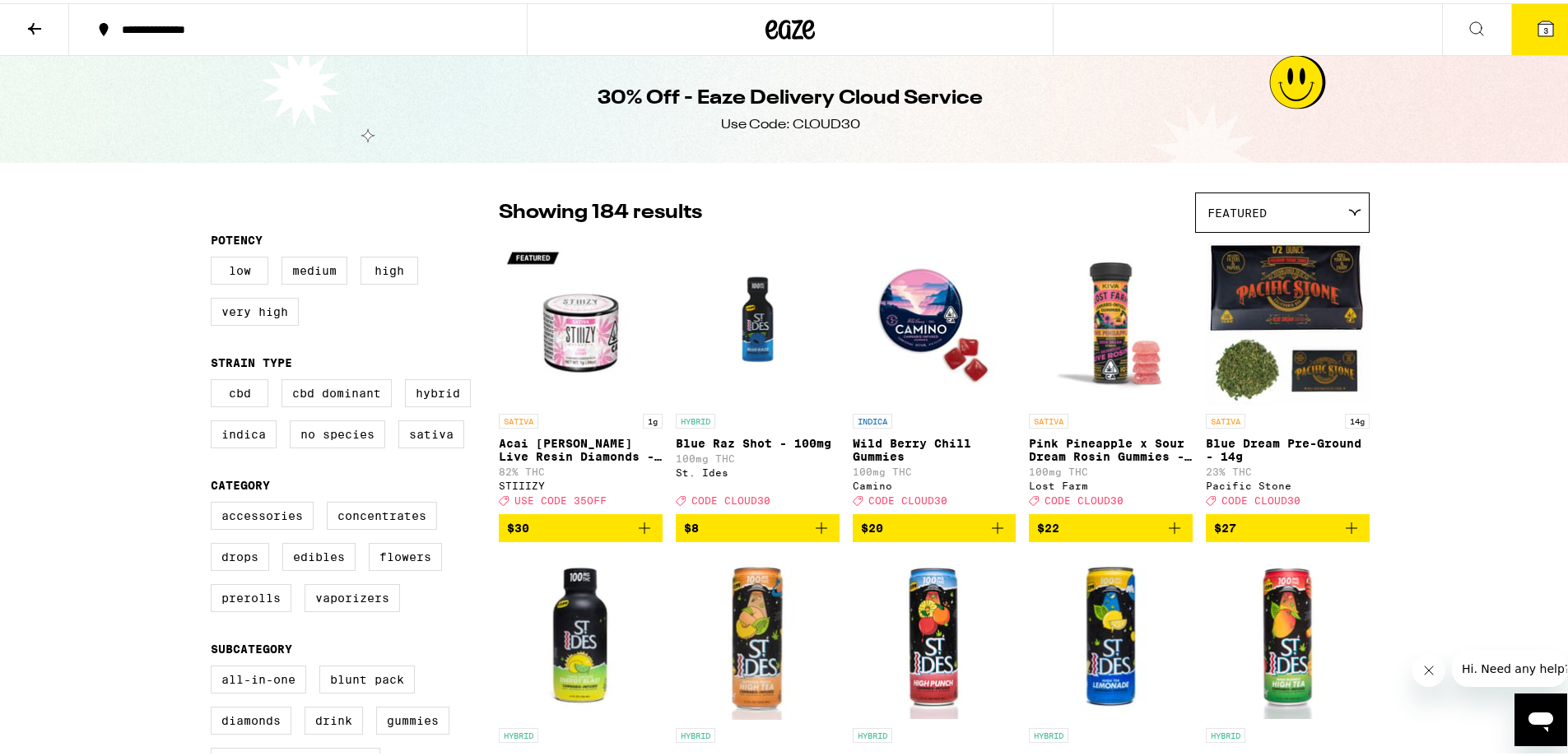
click at [1543, 25] on span "3" at bounding box center [1545, 27] width 5 height 10
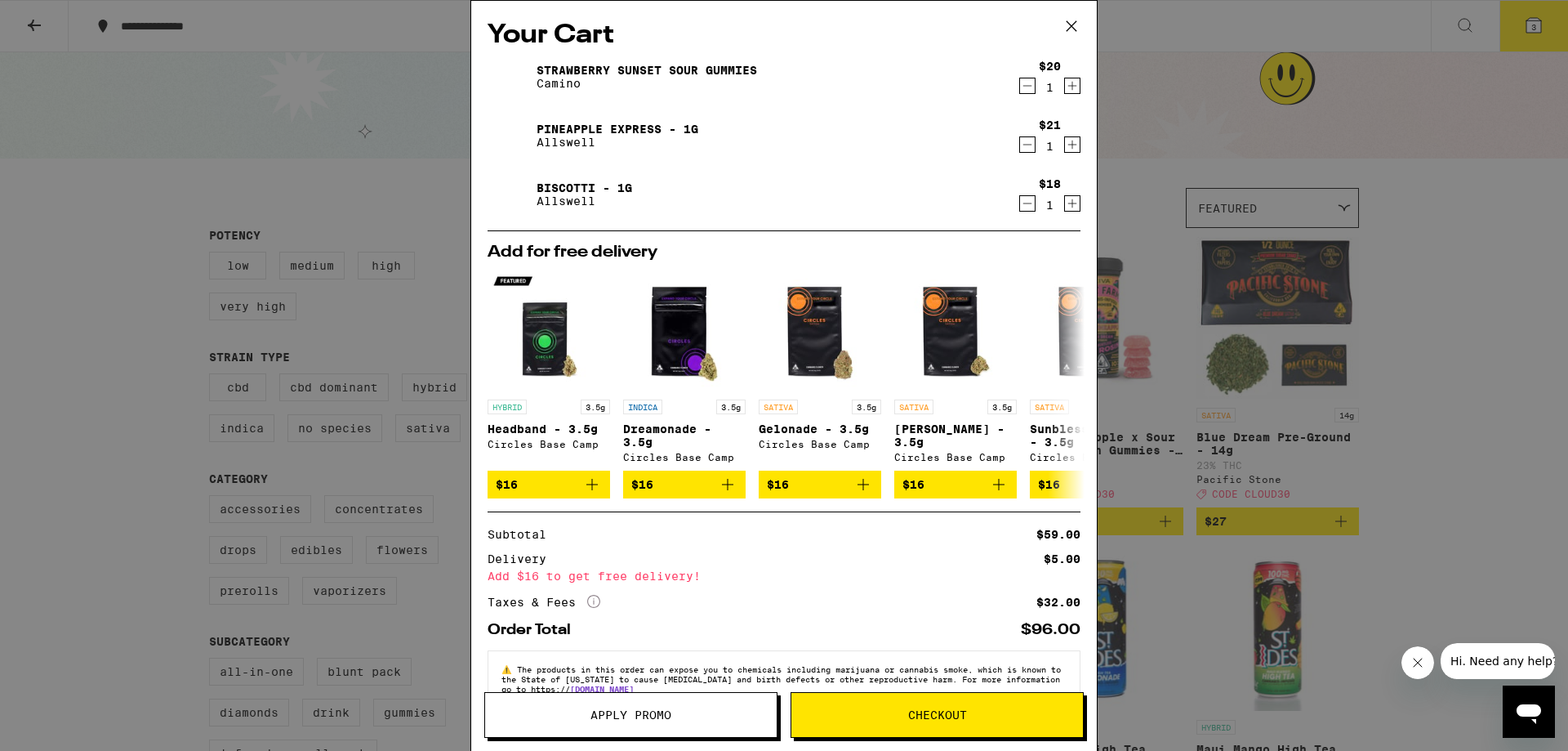
click at [663, 720] on span "Apply Promo" at bounding box center [631, 715] width 81 height 12
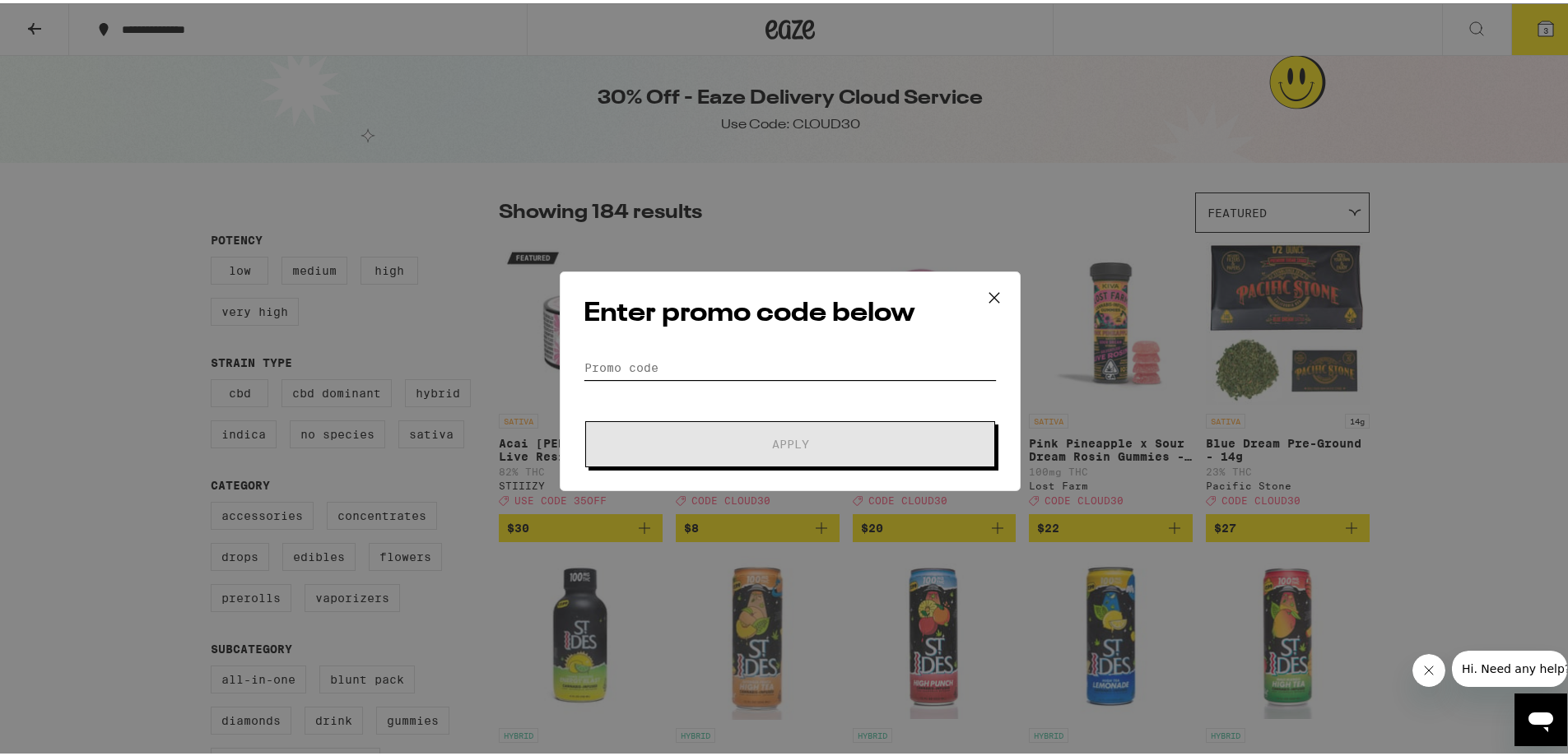
click at [686, 370] on input "Promo Code" at bounding box center [790, 365] width 413 height 25
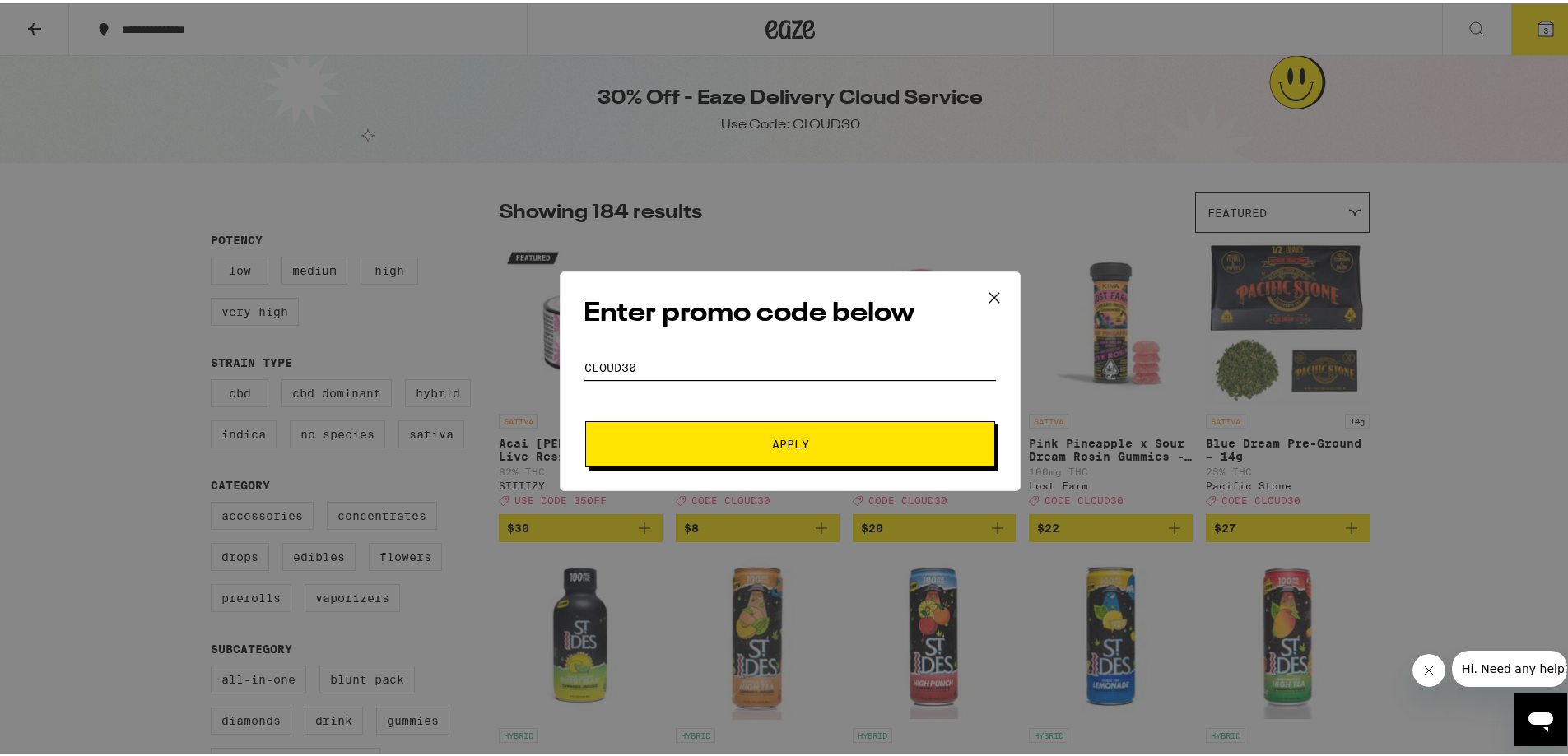
type input "cloud30"
click at [750, 452] on button "Apply" at bounding box center [790, 441] width 410 height 46
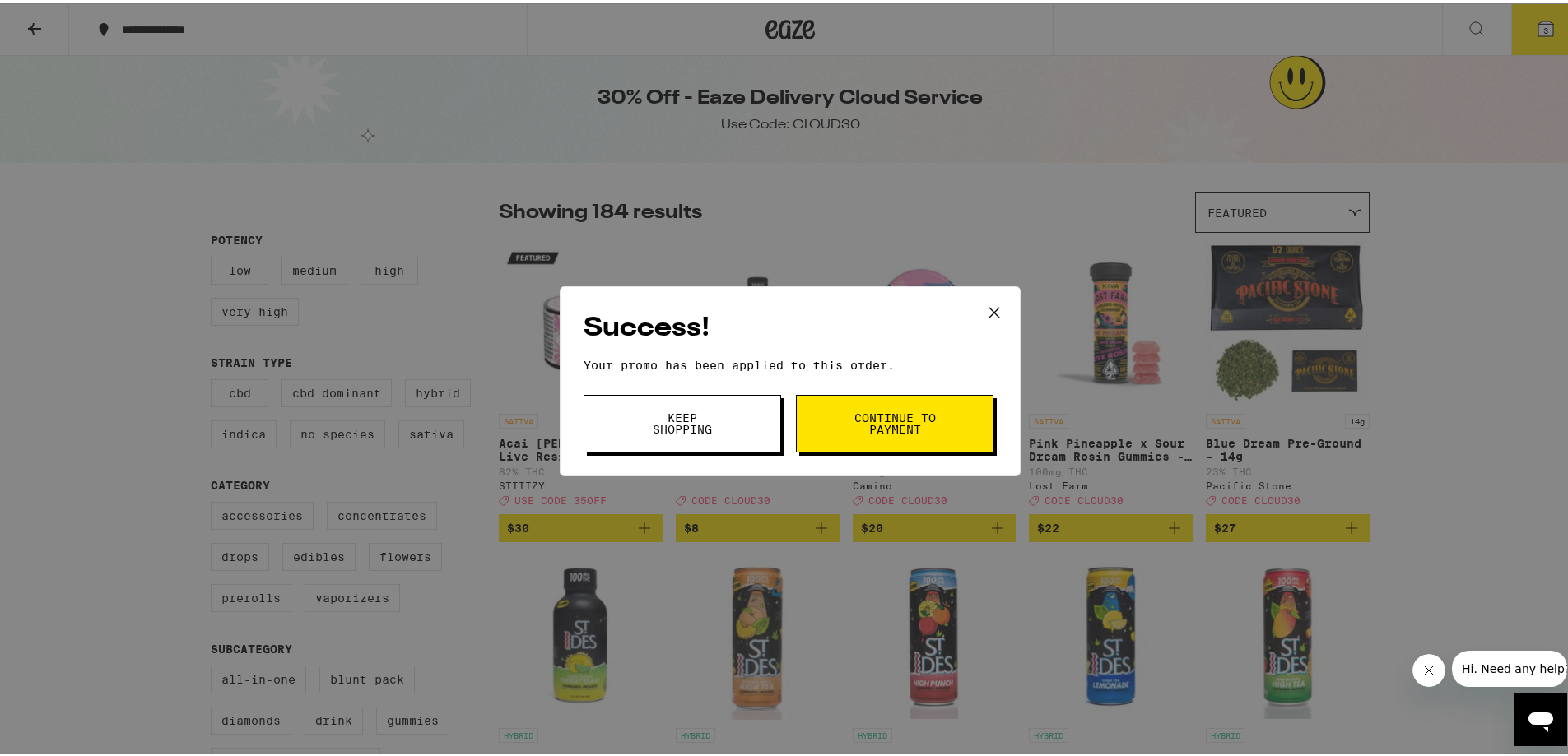
click at [856, 420] on span "Continue to payment" at bounding box center [894, 420] width 84 height 23
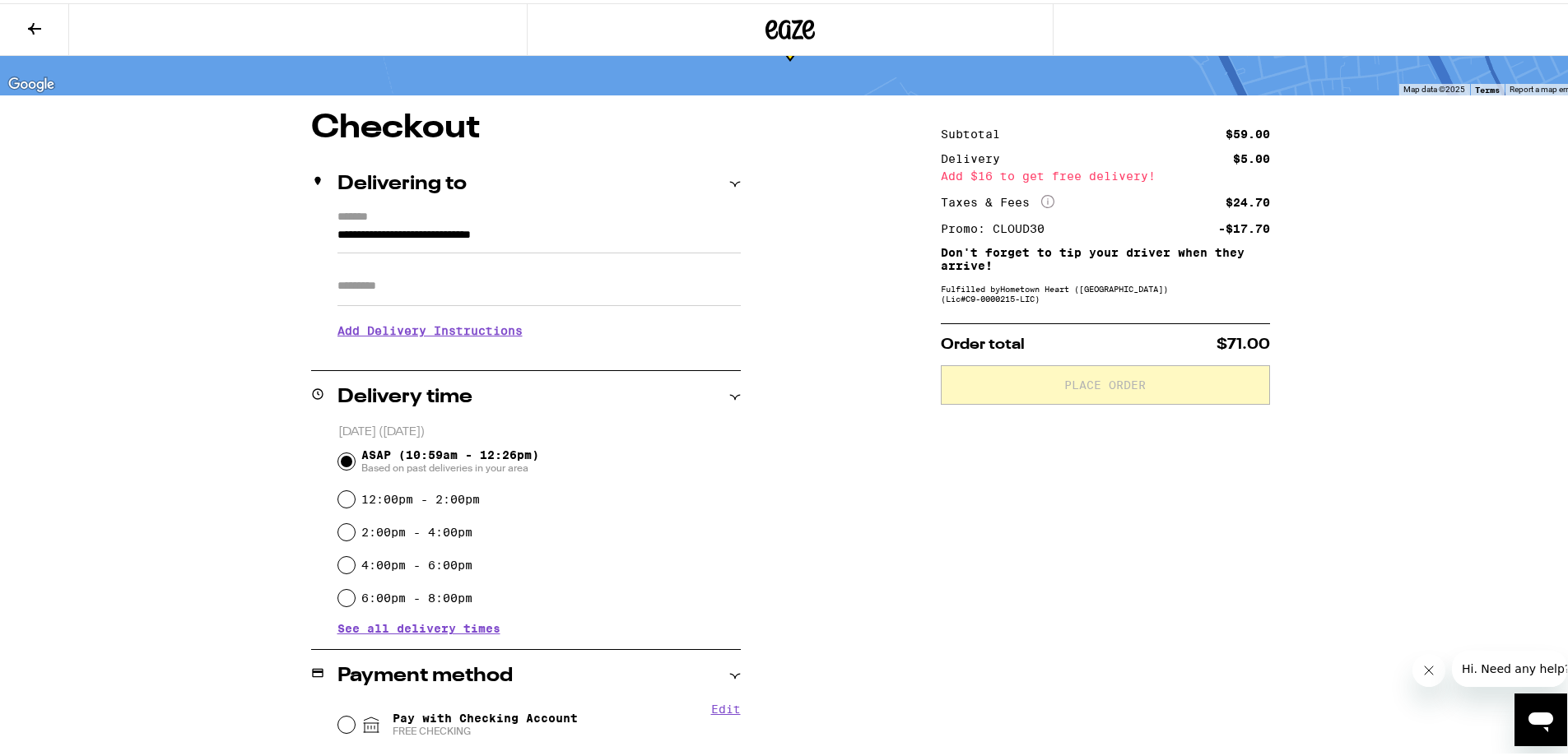
scroll to position [247, 0]
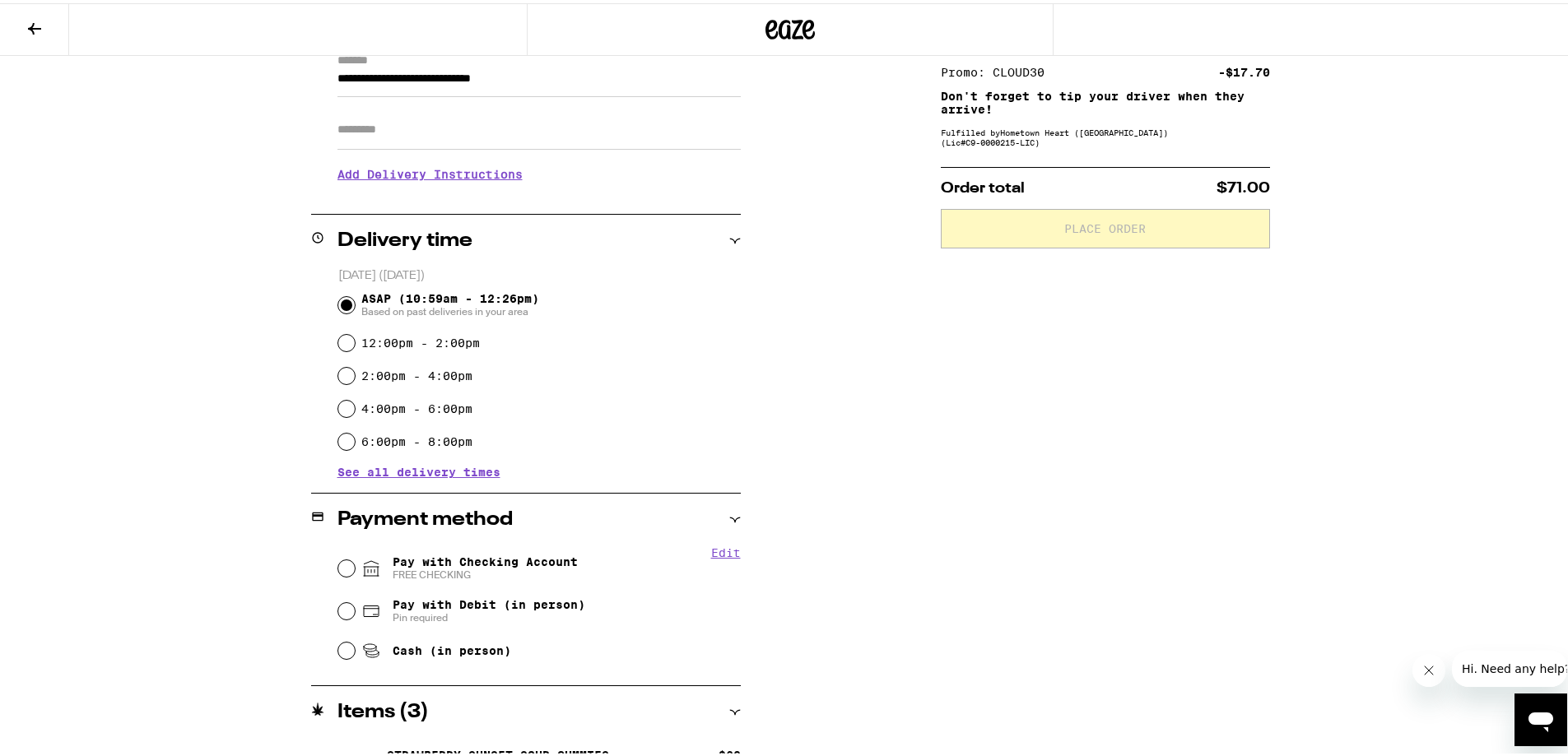
click at [428, 646] on span "Cash (in person)" at bounding box center [451, 648] width 119 height 14
click at [355, 646] on input "Cash (in person)" at bounding box center [346, 647] width 16 height 16
radio input "true"
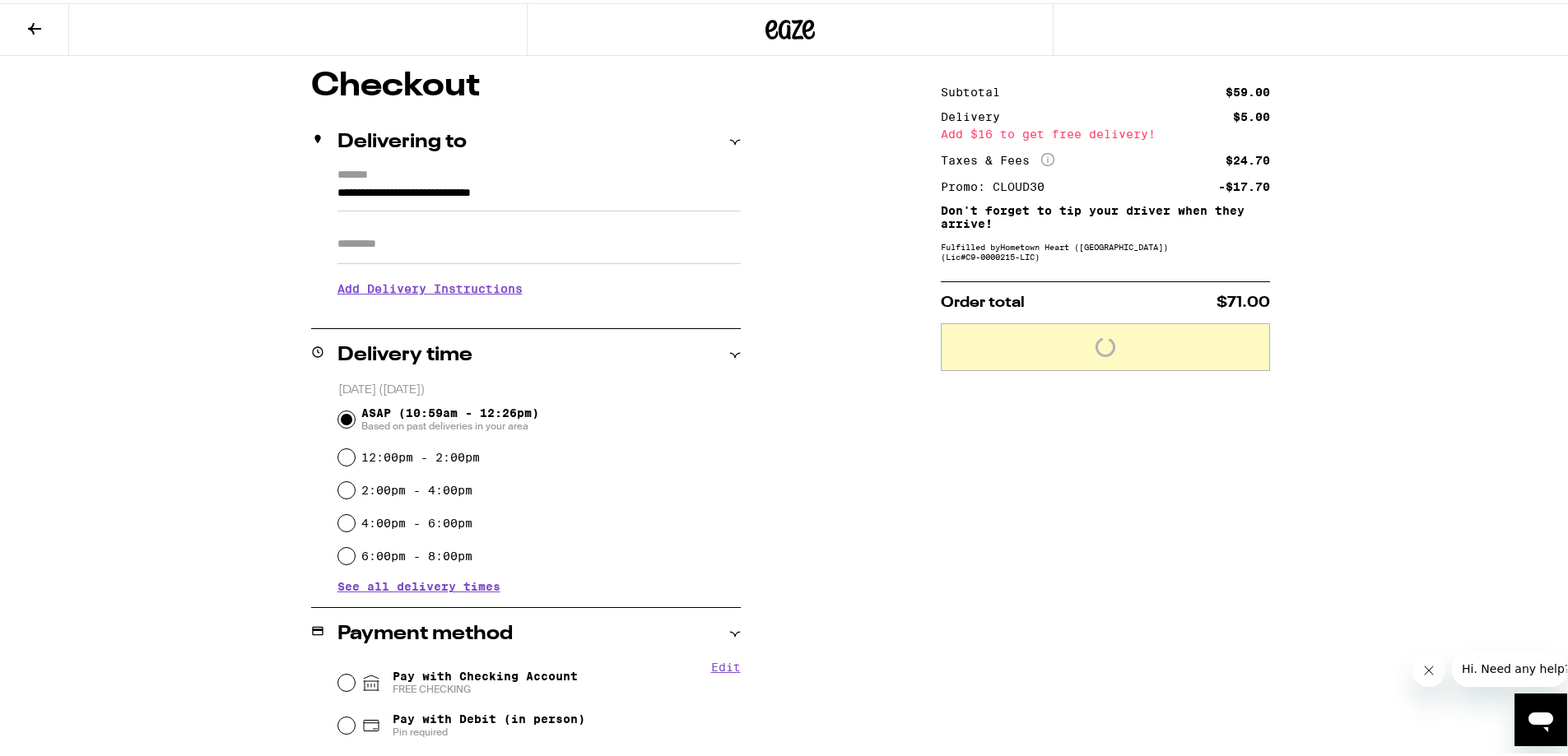
scroll to position [0, 0]
